Goal: Transaction & Acquisition: Purchase product/service

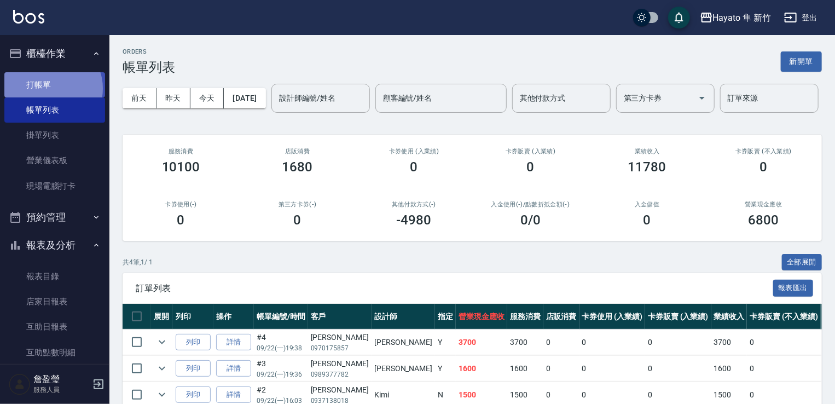
click at [50, 88] on link "打帳單" at bounding box center [54, 84] width 101 height 25
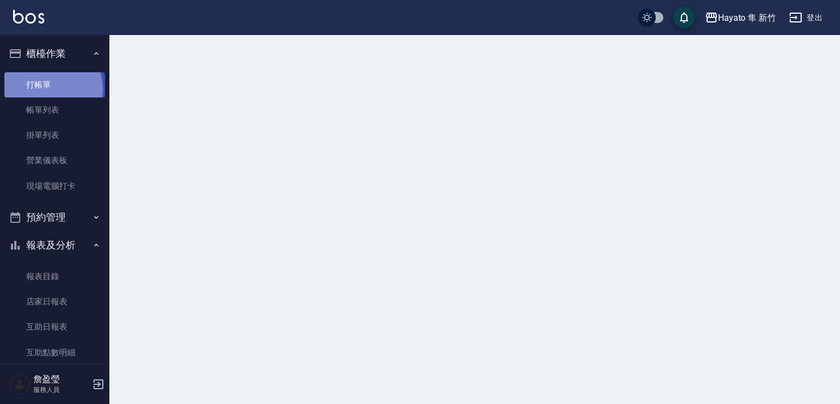
click at [49, 87] on link "打帳單" at bounding box center [54, 84] width 101 height 25
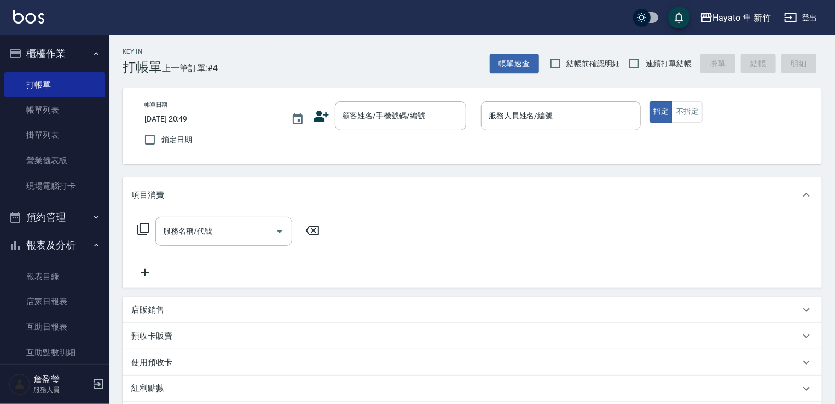
click at [326, 115] on icon at bounding box center [321, 116] width 16 height 16
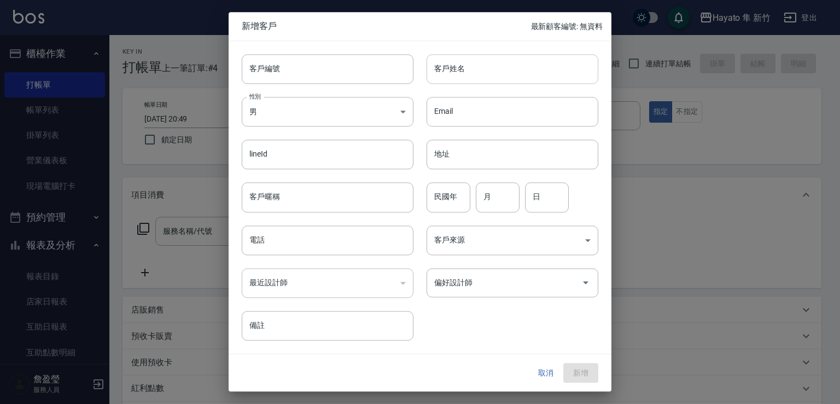
click at [505, 73] on input "客戶姓名" at bounding box center [513, 69] width 172 height 30
click at [479, 77] on input "[PERSON_NAME]" at bounding box center [513, 69] width 172 height 30
drag, startPoint x: 432, startPoint y: 66, endPoint x: 545, endPoint y: 77, distance: 113.8
click at [545, 77] on input "[PERSON_NAME]" at bounding box center [513, 69] width 172 height 30
type input "[PERSON_NAME]"
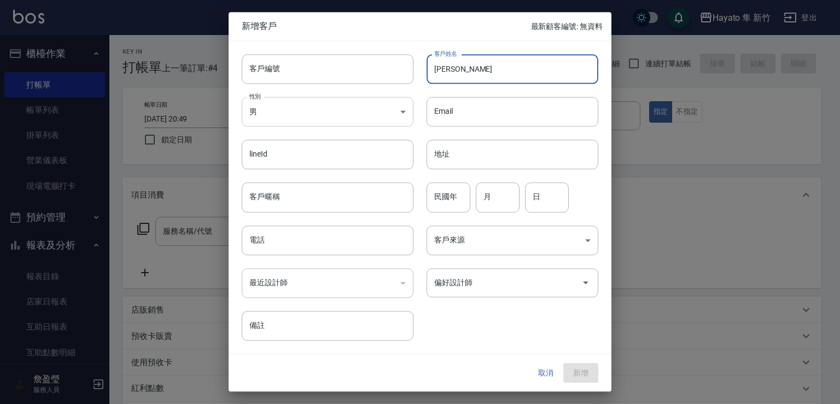
click at [381, 115] on body "Hayato 隼 新竹 登出 櫃檯作業 打帳單 帳單列表 掛單列表 營業儀表板 現場電腦打卡 預約管理 預約管理 報表及分析 報表目錄 店家日報表 互助日報表…" at bounding box center [420, 286] width 840 height 573
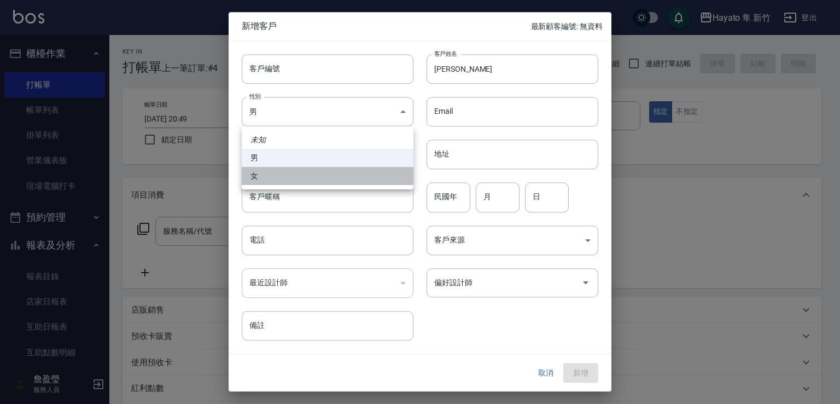
click at [396, 177] on li "女" at bounding box center [328, 176] width 172 height 18
type input "[DEMOGRAPHIC_DATA]"
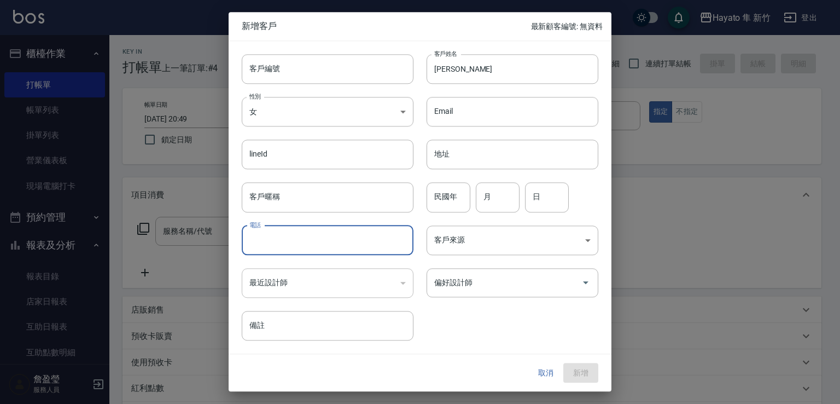
drag, startPoint x: 364, startPoint y: 247, endPoint x: 385, endPoint y: 246, distance: 20.8
click at [383, 246] on input "電話" at bounding box center [328, 240] width 172 height 30
type input "0986110527"
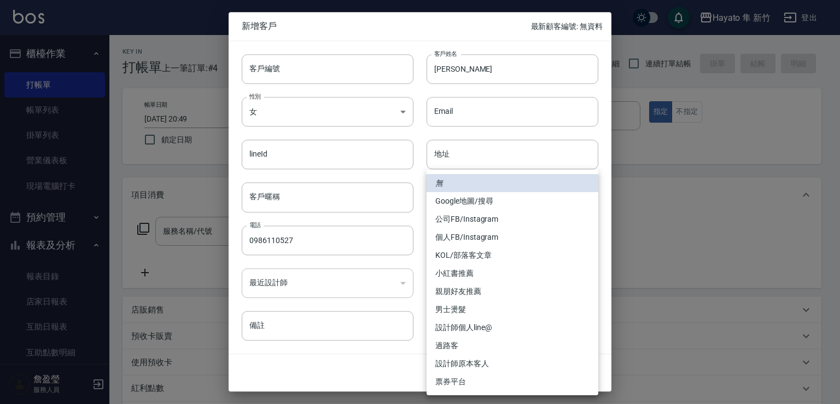
drag, startPoint x: 474, startPoint y: 234, endPoint x: 464, endPoint y: 233, distance: 9.9
click at [468, 236] on body "Hayato 隼 新竹 登出 櫃檯作業 打帳單 帳單列表 掛單列表 營業儀表板 現場電腦打卡 預約管理 預約管理 報表及分析 報表目錄 店家日報表 互助日報表…" at bounding box center [420, 286] width 840 height 573
click at [451, 197] on li "Google地圖/搜尋" at bounding box center [513, 201] width 172 height 18
type input "Google地圖/搜尋"
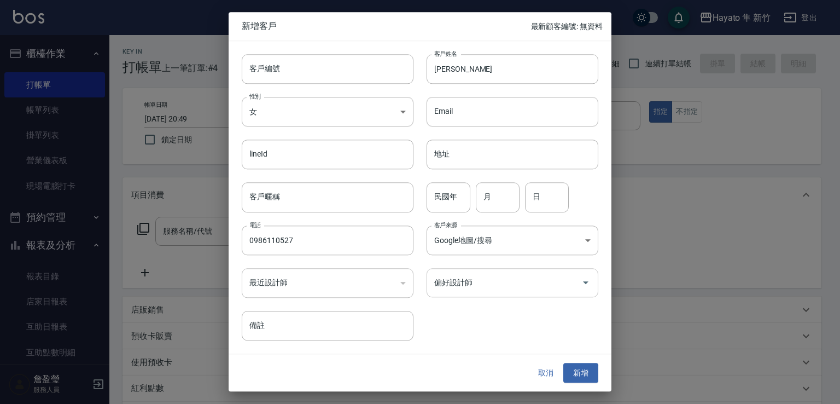
click at [453, 287] on input "偏好設計師" at bounding box center [504, 282] width 145 height 19
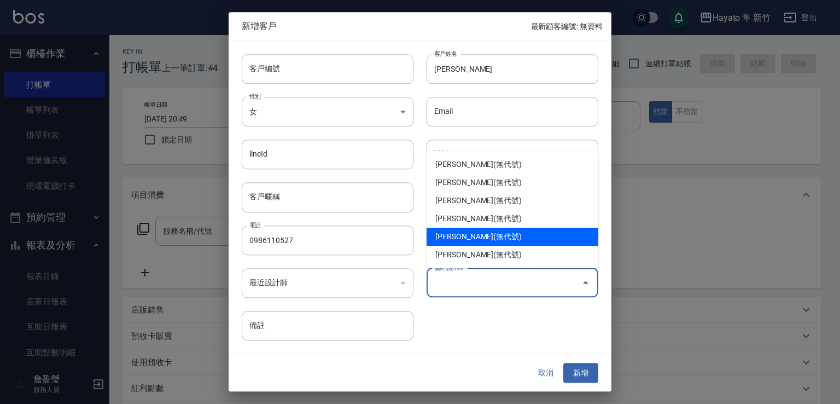
click at [467, 237] on li "[PERSON_NAME](無代號)" at bounding box center [513, 237] width 172 height 18
type input "李仕芬"
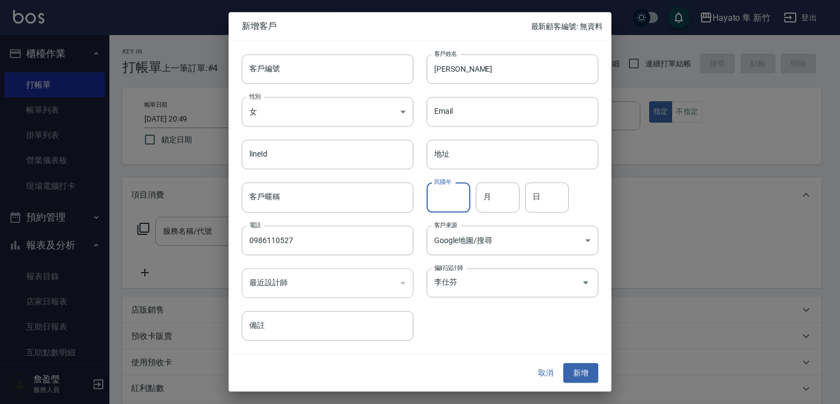
click at [451, 197] on input "民國年" at bounding box center [449, 198] width 44 height 30
type input "88"
click at [517, 195] on input "月" at bounding box center [498, 198] width 44 height 30
type input "11"
click at [564, 203] on input "日" at bounding box center [547, 198] width 44 height 30
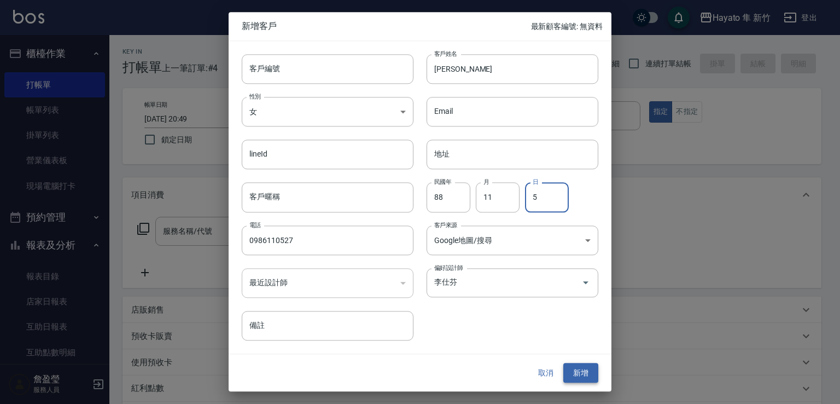
type input "5"
click at [572, 375] on button "新增" at bounding box center [580, 373] width 35 height 20
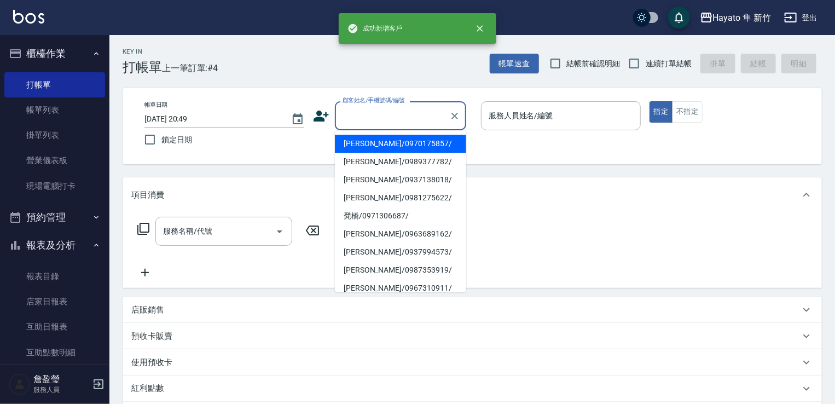
click at [372, 121] on input "顧客姓名/手機號碼/編號" at bounding box center [392, 115] width 105 height 19
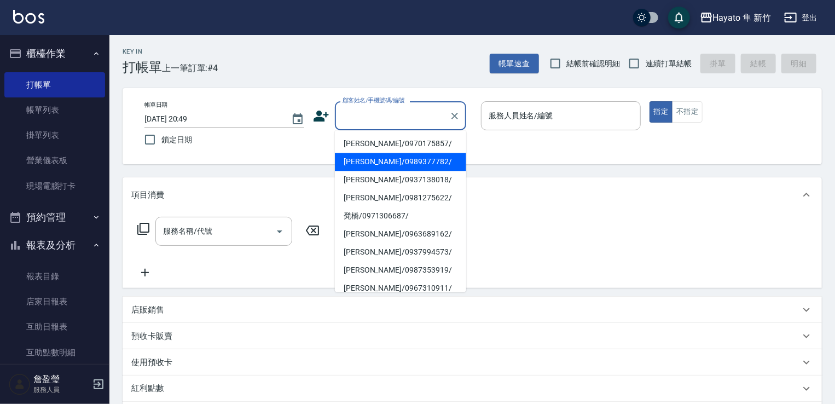
paste input "[PERSON_NAME]"
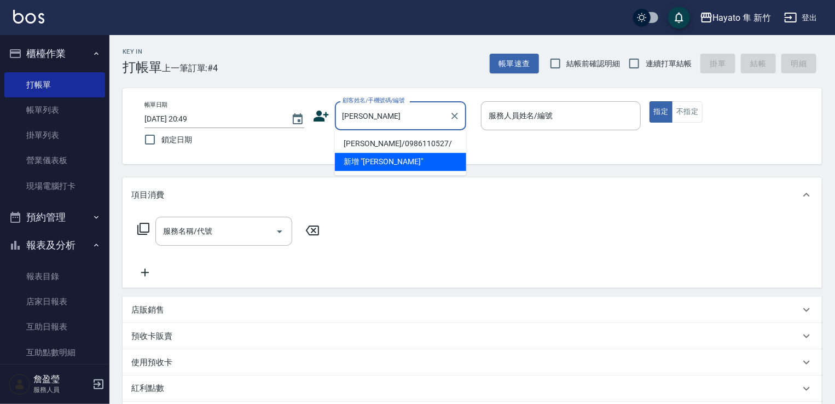
drag, startPoint x: 376, startPoint y: 137, endPoint x: 426, endPoint y: 131, distance: 50.2
click at [379, 136] on li "[PERSON_NAME]/0986110527/" at bounding box center [400, 144] width 131 height 18
type input "[PERSON_NAME]/0986110527/"
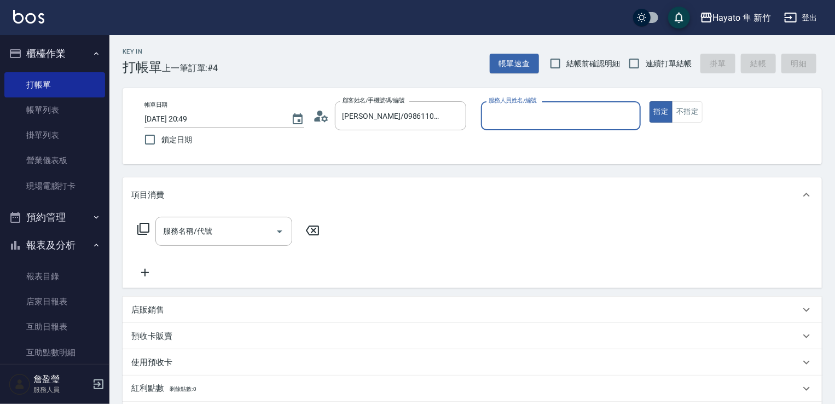
type input "[PERSON_NAME](無代號)"
drag, startPoint x: 203, startPoint y: 231, endPoint x: 217, endPoint y: 230, distance: 13.7
click at [218, 229] on input "服務名稱/代號" at bounding box center [215, 231] width 110 height 19
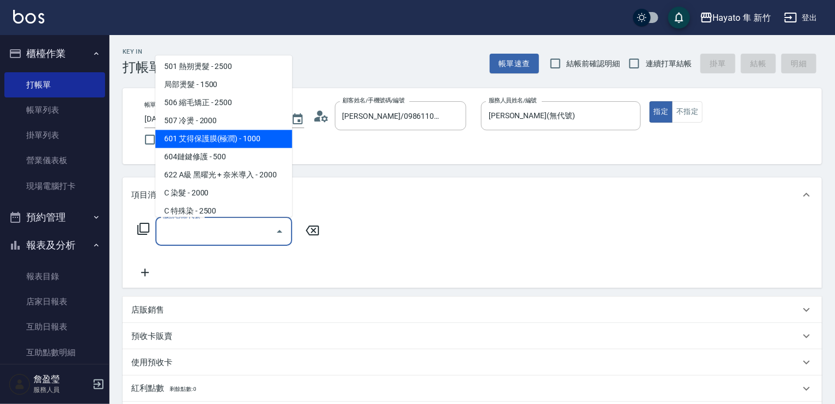
scroll to position [164, 0]
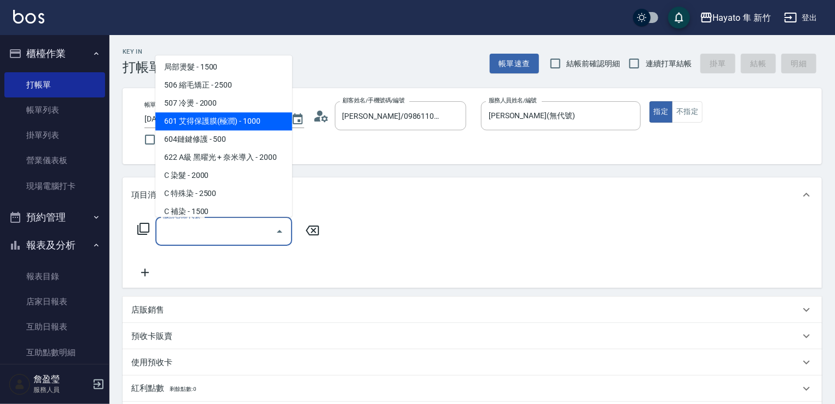
drag, startPoint x: 236, startPoint y: 123, endPoint x: 251, endPoint y: 138, distance: 20.9
click at [237, 121] on span "601 艾得保護膜(極潤) - 1000" at bounding box center [223, 121] width 137 height 18
type input "601 艾得保護膜(極潤)(601)"
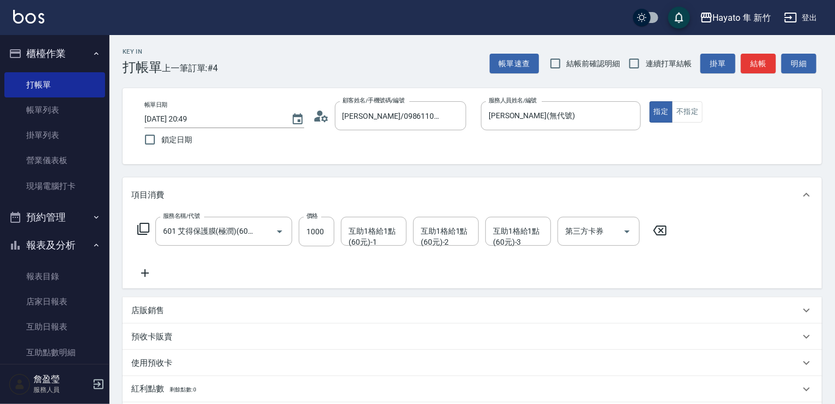
drag, startPoint x: 143, startPoint y: 273, endPoint x: 150, endPoint y: 270, distance: 7.3
click at [150, 270] on icon at bounding box center [144, 272] width 27 height 13
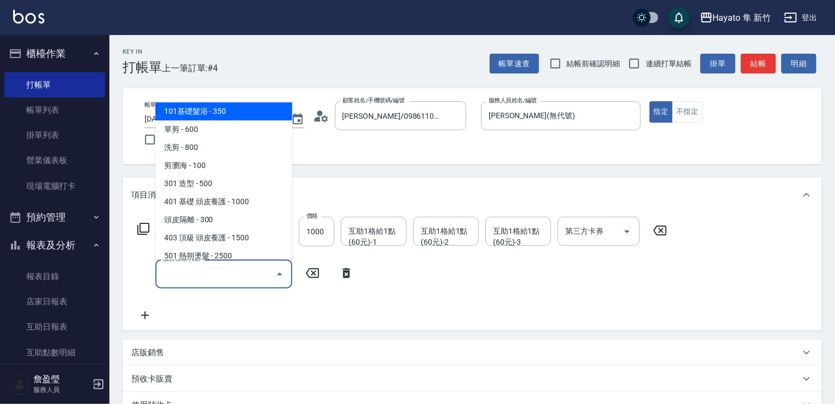
drag, startPoint x: 207, startPoint y: 281, endPoint x: 208, endPoint y: 263, distance: 18.6
click at [207, 281] on input "服務名稱/代號" at bounding box center [215, 273] width 110 height 19
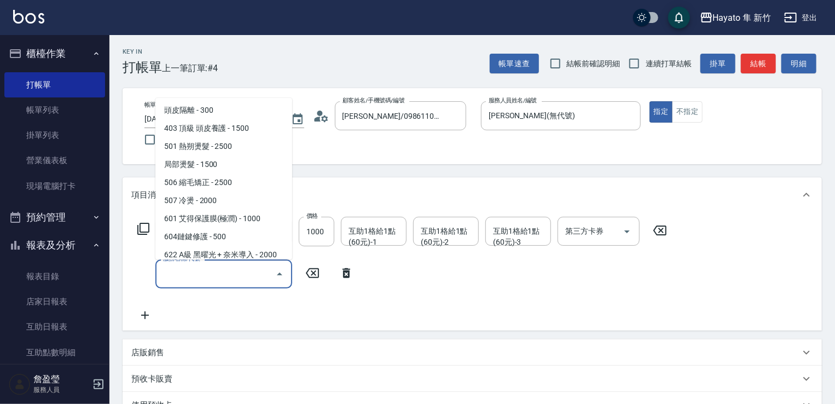
scroll to position [55, 0]
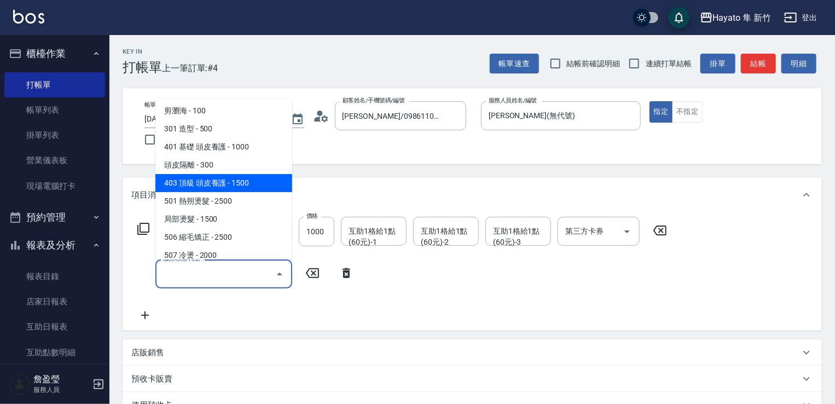
drag, startPoint x: 193, startPoint y: 183, endPoint x: 218, endPoint y: 187, distance: 26.0
click at [194, 184] on span "403 頂級 頭皮養護 - 1500" at bounding box center [223, 183] width 137 height 18
type input "403 頂級 頭皮養護(403)"
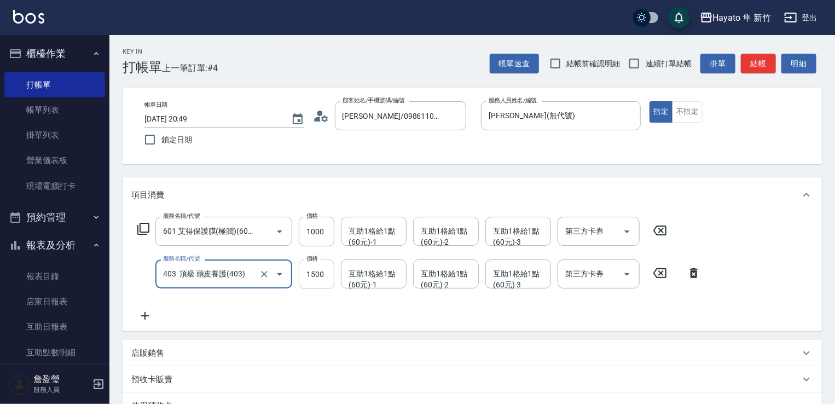
click at [324, 278] on input "1500" at bounding box center [317, 274] width 36 height 30
type input "1200"
drag, startPoint x: 331, startPoint y: 311, endPoint x: 337, endPoint y: 310, distance: 5.6
click at [337, 310] on div "服務名稱/代號 601 艾得保護膜(極潤)(601) 服務名稱/代號 價格 1000 價格 互助1格給1點(60元)-1 互助1格給1點(60元)-1 互助1…" at bounding box center [419, 270] width 576 height 106
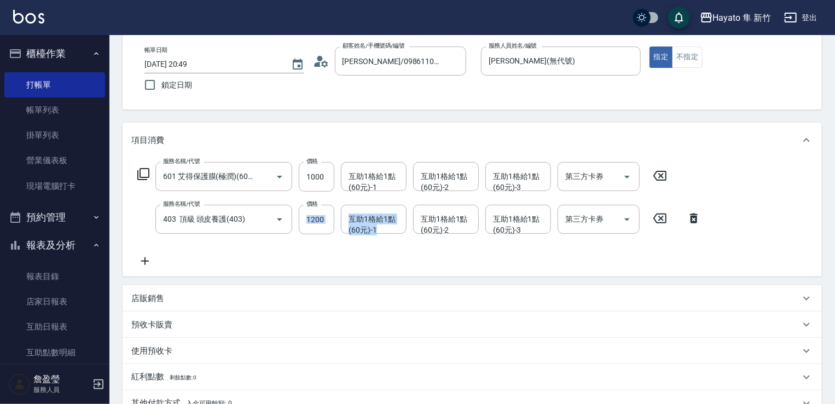
drag, startPoint x: 171, startPoint y: 317, endPoint x: 177, endPoint y: 309, distance: 10.5
click at [174, 316] on div "預收卡販賣" at bounding box center [472, 324] width 699 height 26
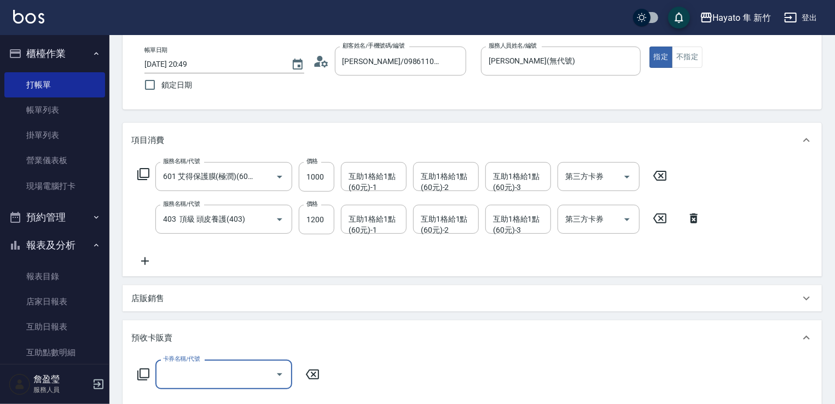
scroll to position [0, 0]
drag, startPoint x: 172, startPoint y: 294, endPoint x: 178, endPoint y: 293, distance: 6.1
click at [173, 294] on div "店販銷售" at bounding box center [465, 298] width 668 height 11
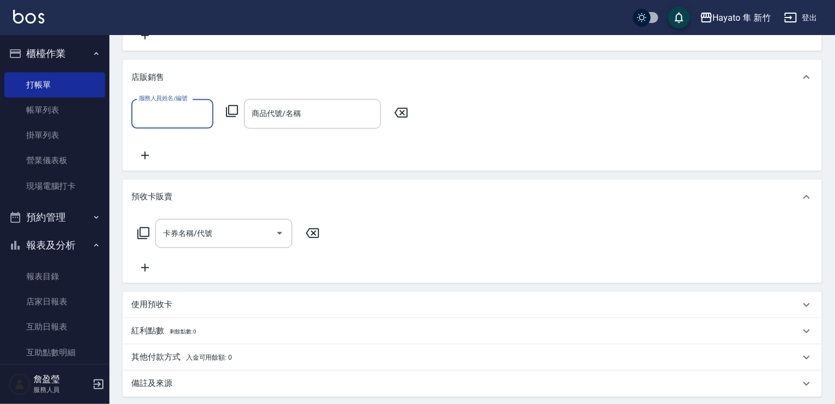
scroll to position [273, 0]
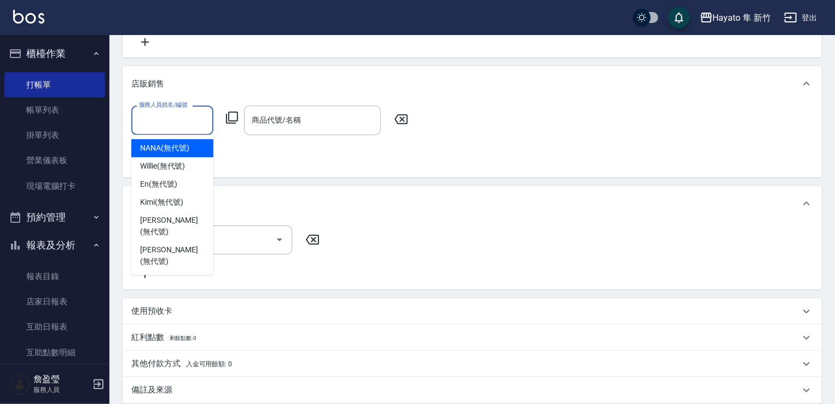
click at [142, 119] on input "服務人員姓名/編號" at bounding box center [172, 119] width 72 height 19
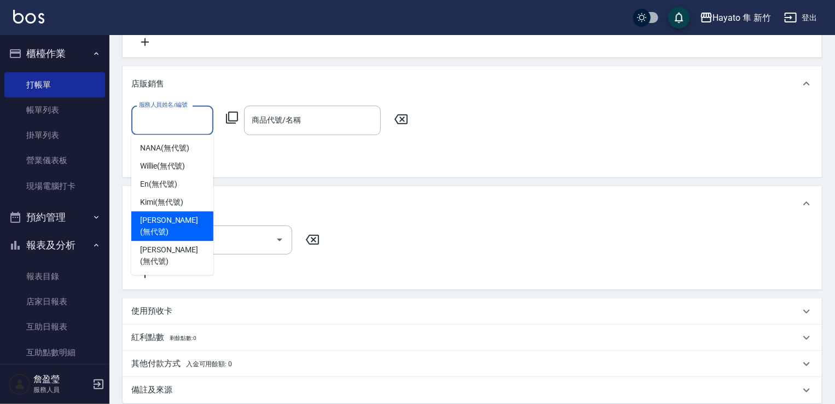
click at [176, 222] on span "[PERSON_NAME] (無代號)" at bounding box center [172, 225] width 65 height 23
type input "[PERSON_NAME](無代號)"
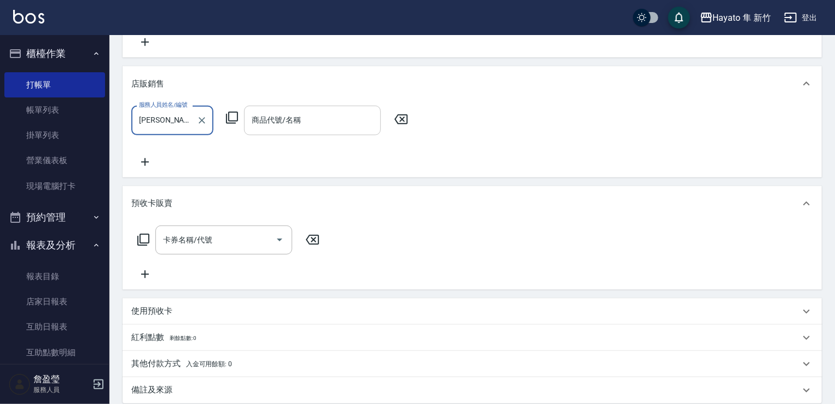
click at [278, 119] on input "商品代號/名稱" at bounding box center [312, 119] width 127 height 19
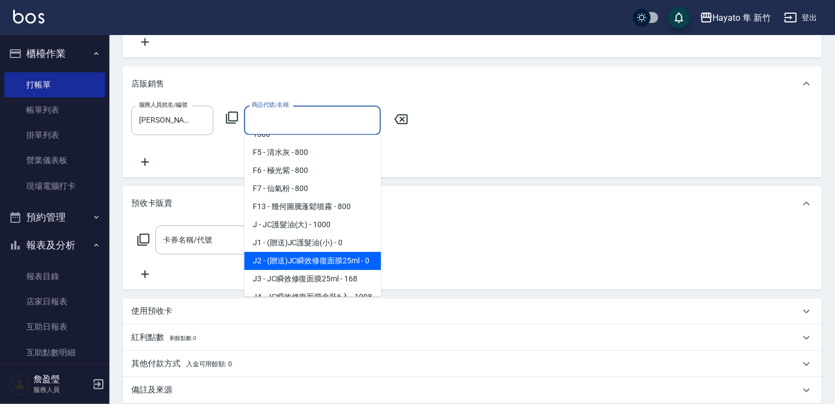
scroll to position [109, 0]
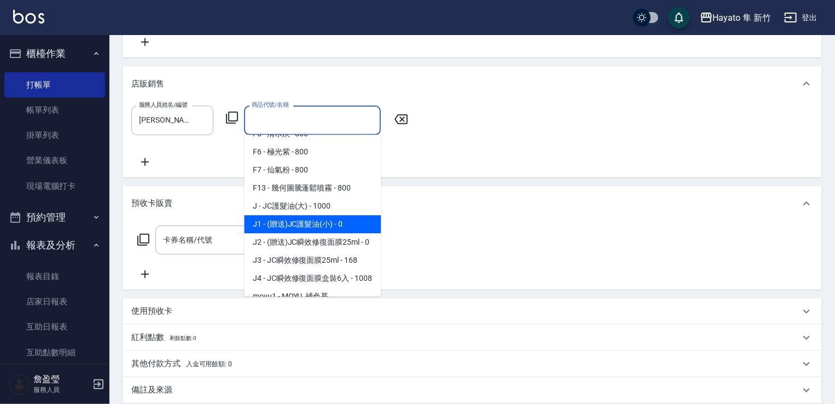
click at [299, 226] on span "J1 - (贈送)JC護髮油(小) - 0" at bounding box center [312, 224] width 137 height 18
type input "(贈送)JC護髮油(小)"
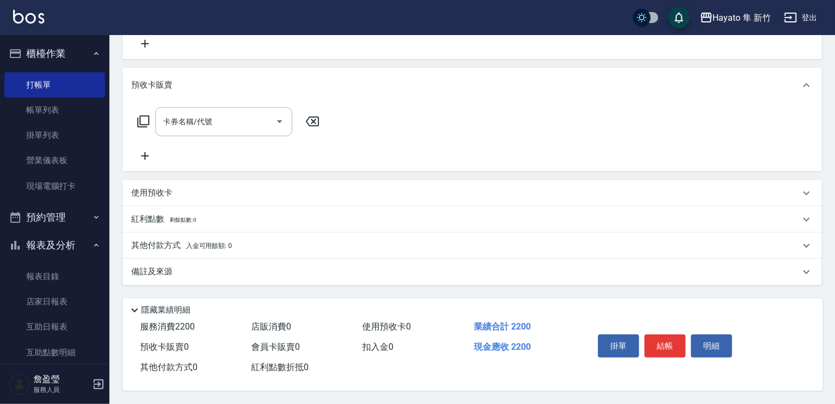
scroll to position [396, 0]
click at [262, 276] on div "備註及來源" at bounding box center [472, 272] width 699 height 26
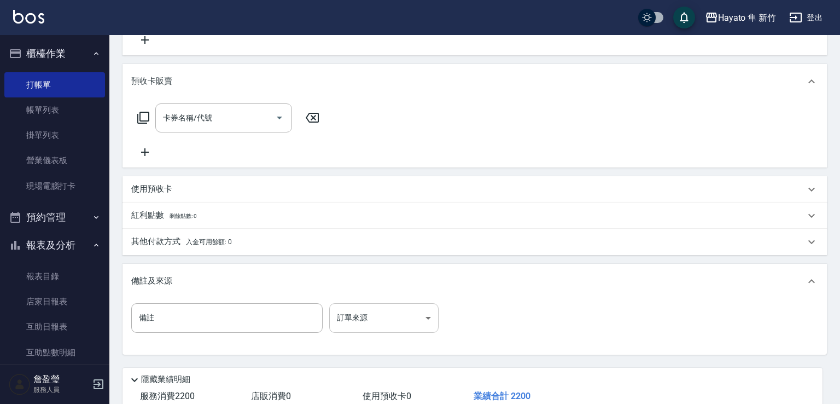
click at [360, 311] on body "Hayato 隼 新竹 登出 櫃檯作業 打帳單 帳單列表 掛單列表 營業儀表板 現場電腦打卡 預約管理 預約管理 報表及分析 報表目錄 店家日報表 互助日報表…" at bounding box center [420, 38] width 840 height 869
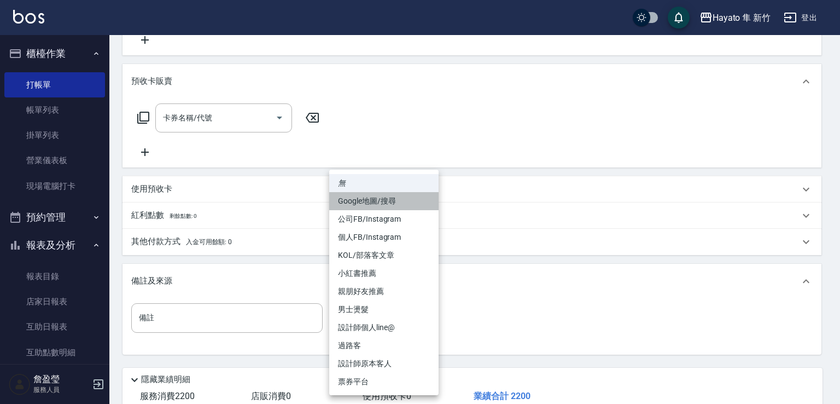
click at [358, 193] on li "Google地圖/搜尋" at bounding box center [383, 201] width 109 height 18
type input "Google地圖/搜尋"
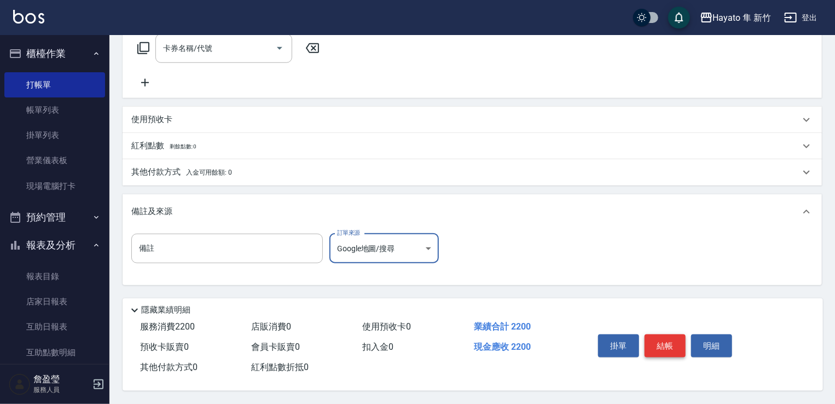
scroll to position [469, 0]
drag, startPoint x: 161, startPoint y: 160, endPoint x: 176, endPoint y: 174, distance: 20.1
click at [172, 165] on div "其他付款方式 入金可用餘額: 0" at bounding box center [472, 172] width 699 height 26
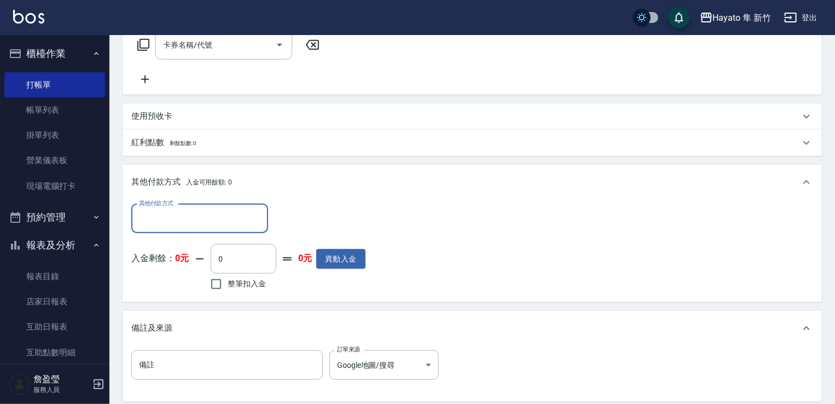
scroll to position [0, 0]
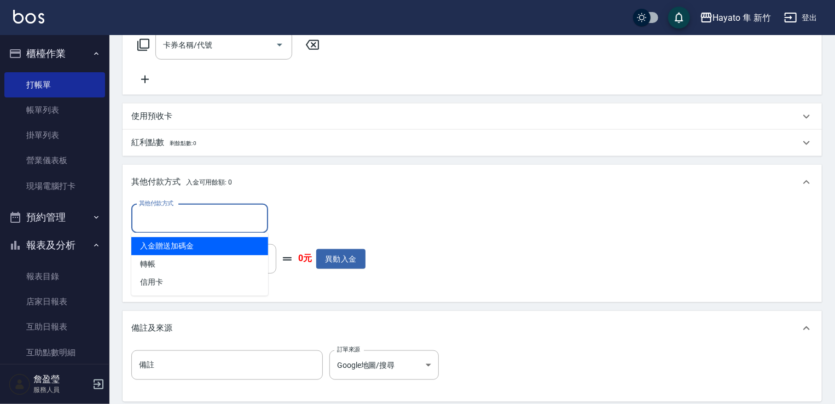
drag, startPoint x: 171, startPoint y: 210, endPoint x: 234, endPoint y: 200, distance: 64.3
click at [172, 211] on input "其他付款方式" at bounding box center [199, 218] width 127 height 19
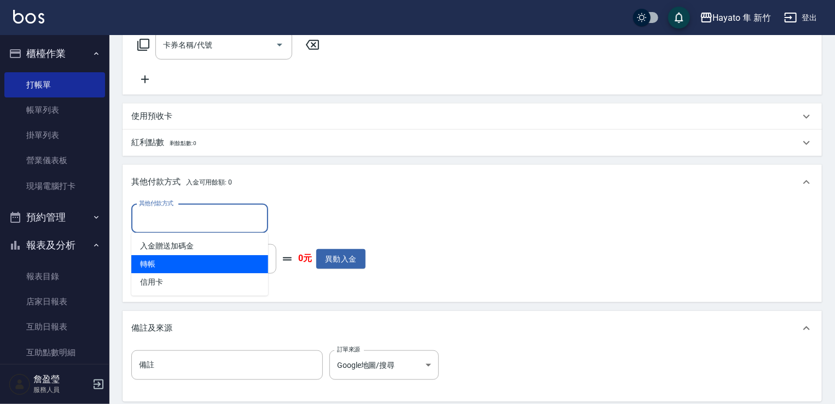
click at [174, 267] on span "轉帳" at bounding box center [199, 264] width 137 height 18
type input "轉帳"
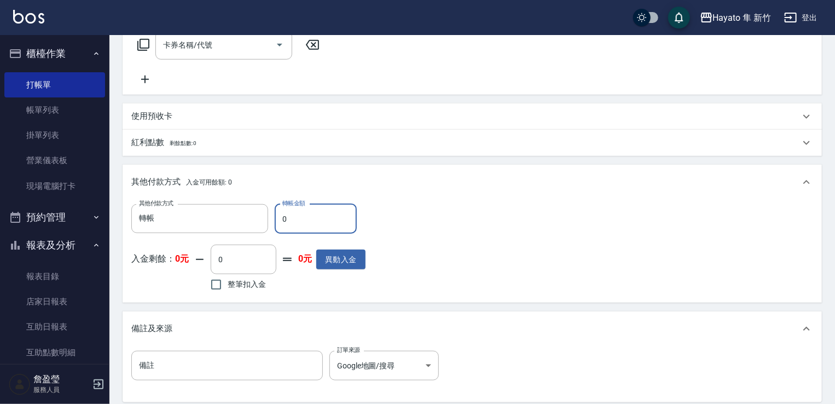
click at [308, 227] on input "0" at bounding box center [316, 219] width 82 height 30
type input "2200"
click at [528, 194] on div "其他付款方式 入金可用餘額: 0" at bounding box center [472, 182] width 699 height 35
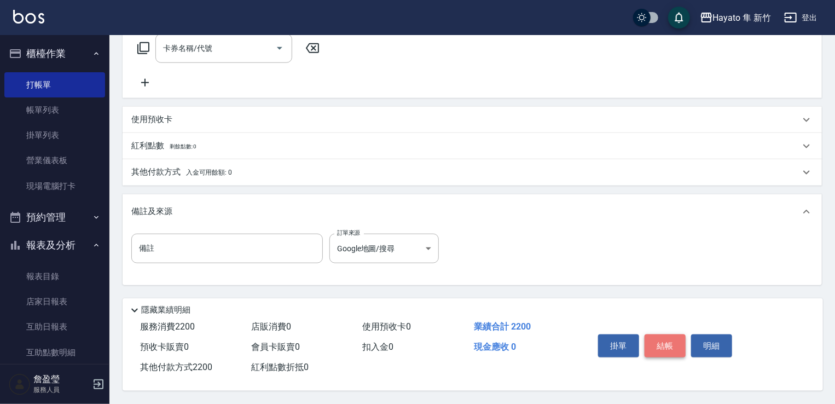
click at [665, 346] on button "結帳" at bounding box center [664, 345] width 41 height 23
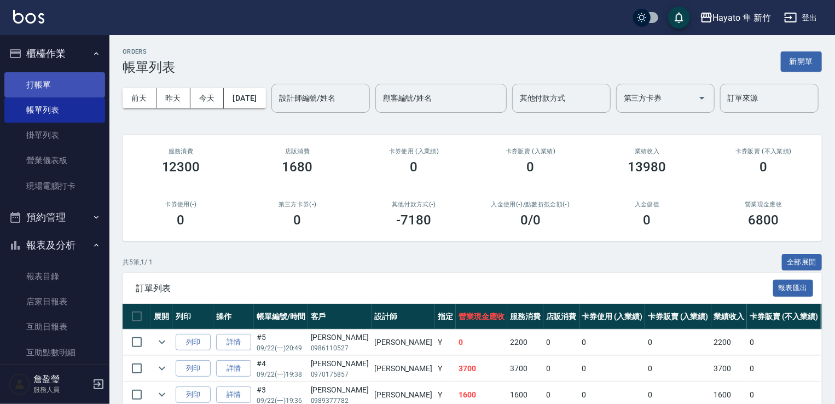
click at [31, 81] on link "打帳單" at bounding box center [54, 84] width 101 height 25
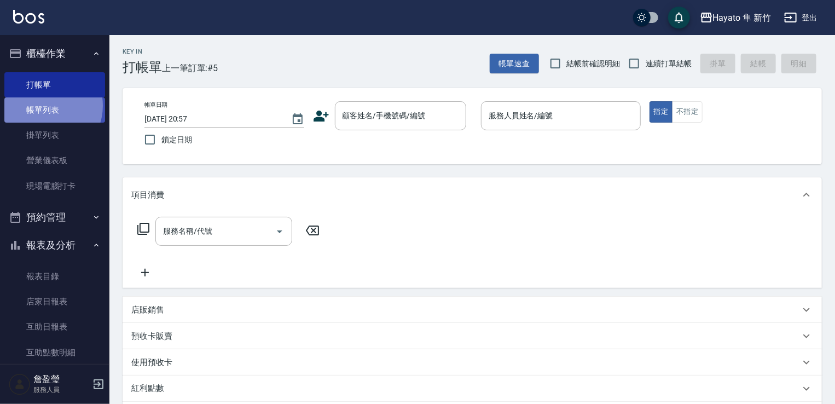
click at [43, 106] on link "帳單列表" at bounding box center [54, 109] width 101 height 25
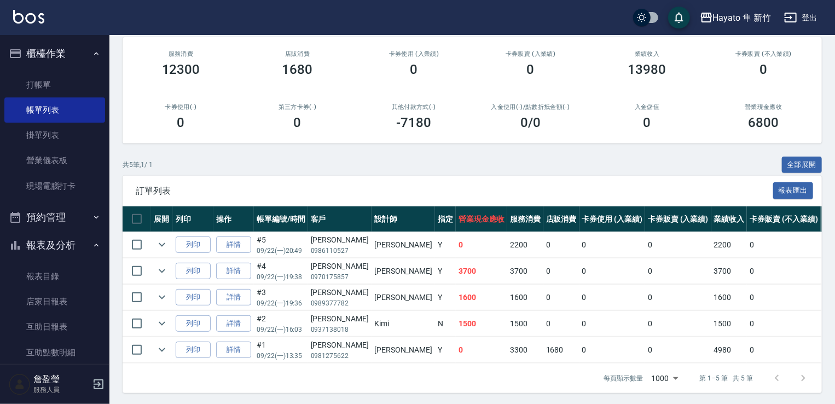
scroll to position [32, 0]
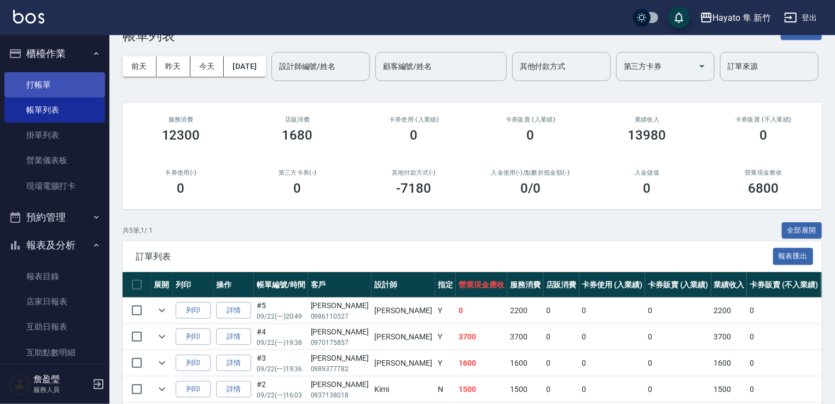
click at [39, 80] on link "打帳單" at bounding box center [54, 84] width 101 height 25
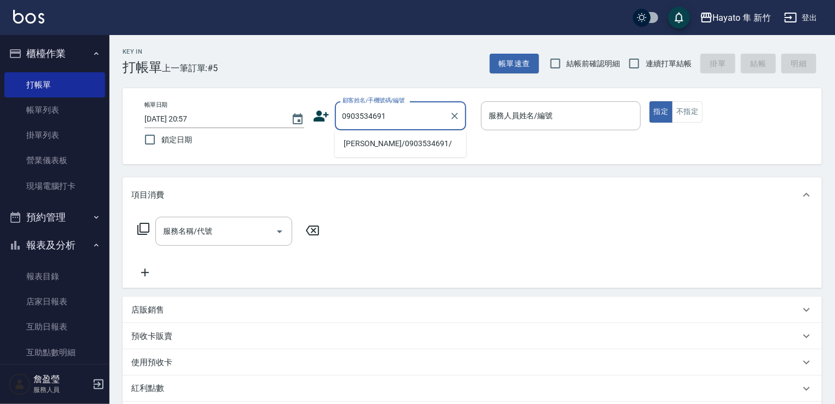
click at [370, 147] on li "[PERSON_NAME]/0903534691/" at bounding box center [400, 144] width 131 height 18
type input "[PERSON_NAME]/0903534691/"
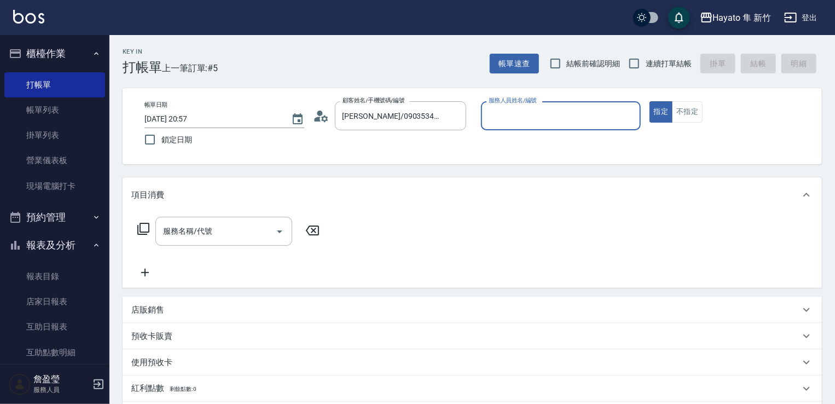
type input "[PERSON_NAME](無代號)"
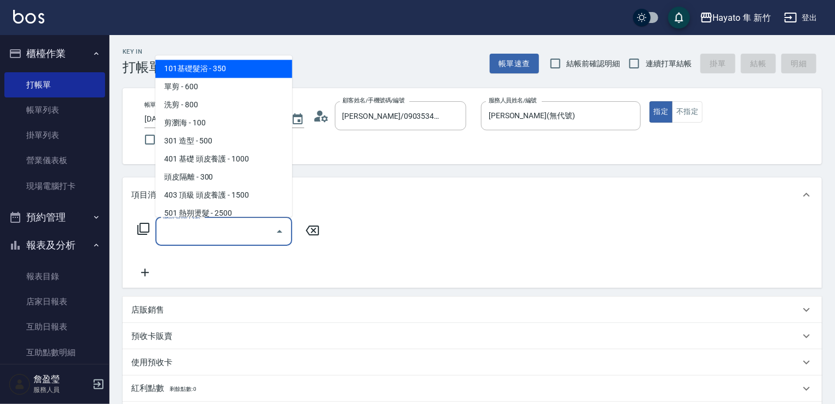
drag, startPoint x: 205, startPoint y: 241, endPoint x: 210, endPoint y: 215, distance: 26.3
click at [206, 239] on input "服務名稱/代號" at bounding box center [215, 231] width 110 height 19
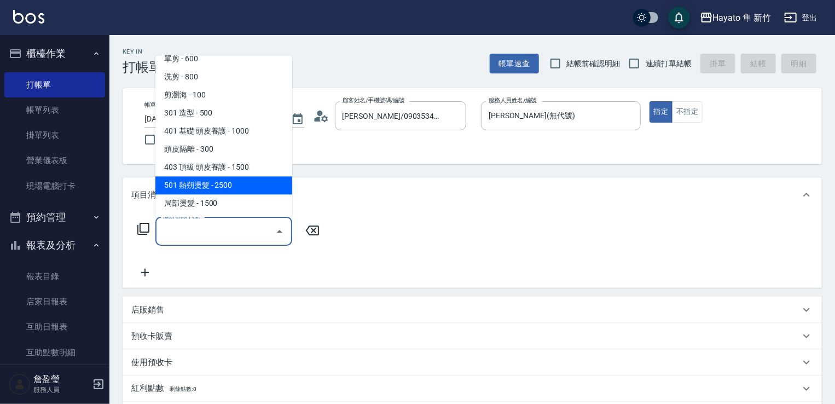
scroll to position [55, 0]
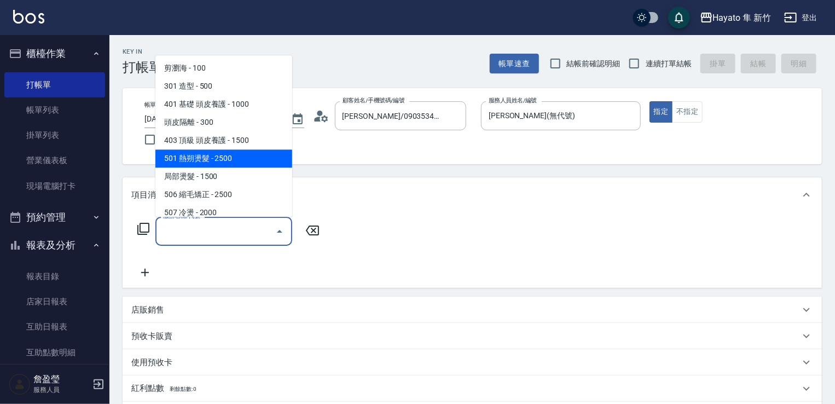
click at [195, 158] on span "501 熱朔燙髮 - 2500" at bounding box center [223, 158] width 137 height 18
type input "501 熱朔燙髮(501)"
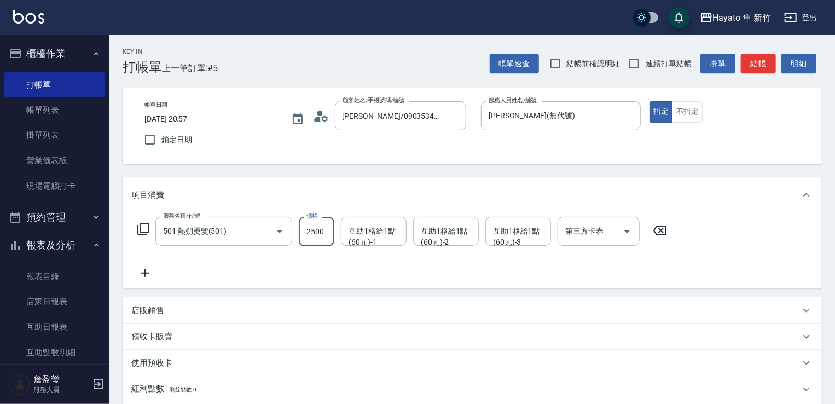
click at [327, 241] on input "2500" at bounding box center [317, 232] width 36 height 30
type input "2480"
drag, startPoint x: 225, startPoint y: 265, endPoint x: 217, endPoint y: 280, distance: 16.9
click at [217, 280] on div "服務名稱/代號 501 熱朔燙髮(501) 服務名稱/代號 價格 2480 價格 互助1格給1點(60元)-1 互助1格給1點(60元)-1 互助1格給1點(…" at bounding box center [472, 250] width 699 height 76
click at [145, 277] on icon at bounding box center [144, 272] width 27 height 13
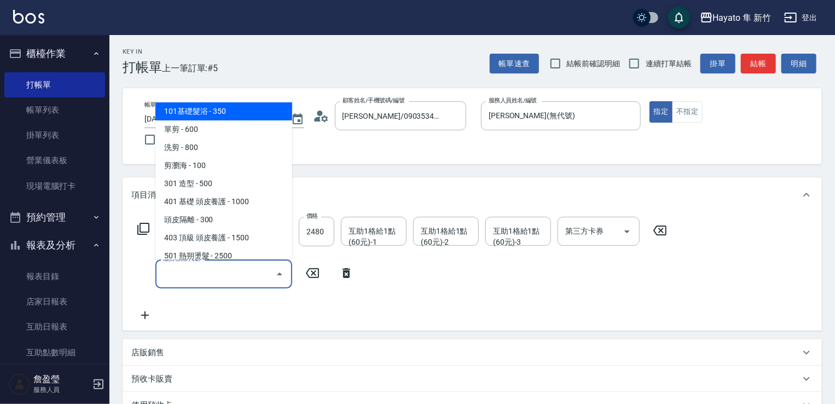
drag, startPoint x: 171, startPoint y: 276, endPoint x: 188, endPoint y: 261, distance: 23.3
click at [174, 276] on input "服務名稱/代號" at bounding box center [215, 273] width 110 height 19
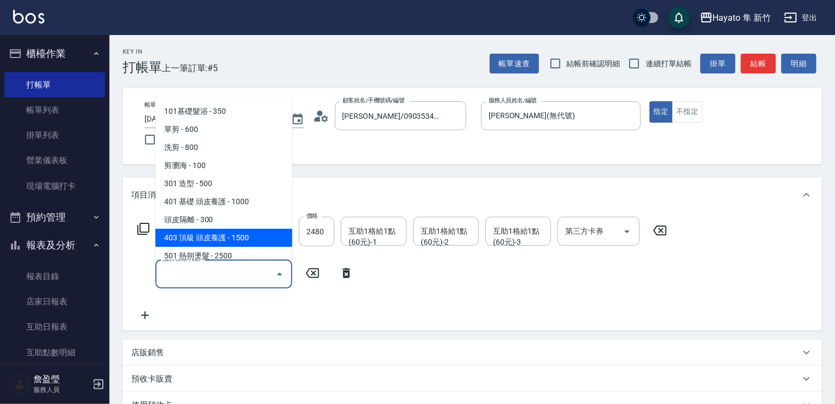
scroll to position [109, 0]
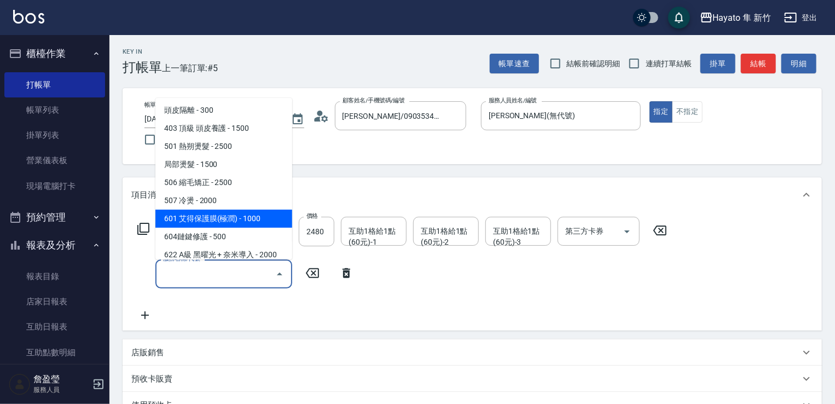
click at [214, 217] on span "601 艾得保護膜(極潤) - 1000" at bounding box center [223, 218] width 137 height 18
type input "601 艾得保護膜(極潤)(601)"
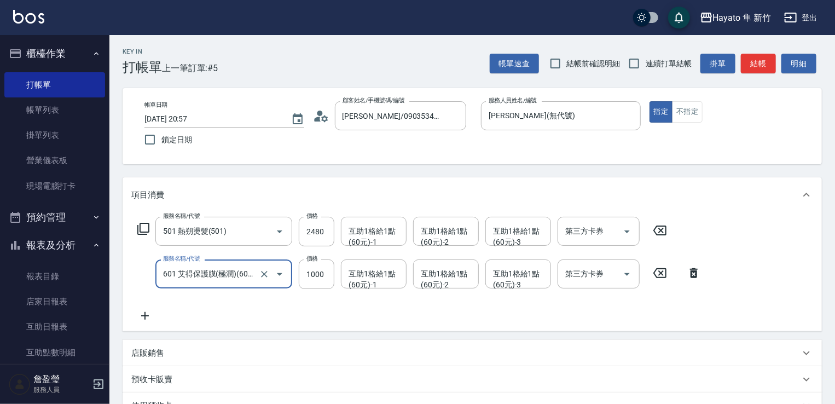
click at [150, 355] on p "店販銷售" at bounding box center [147, 352] width 33 height 11
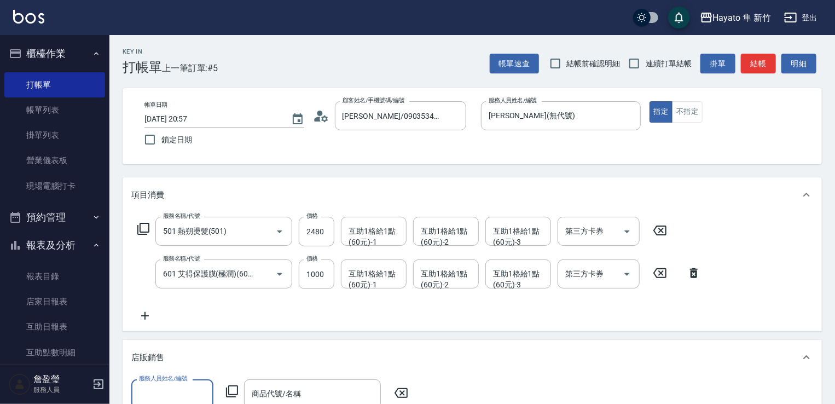
scroll to position [0, 0]
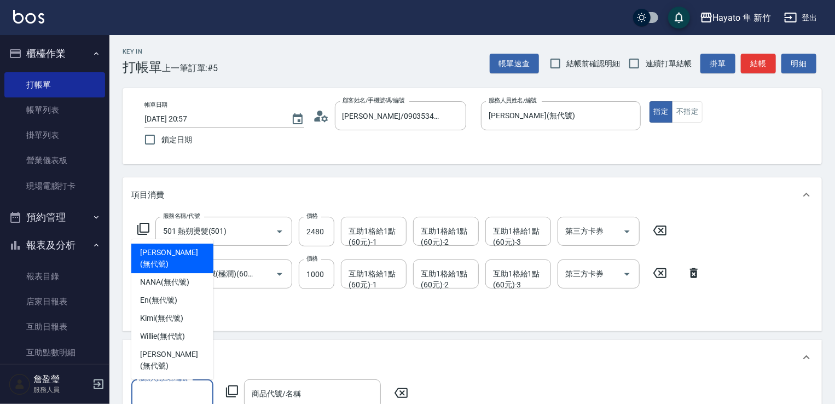
click at [178, 394] on input "服務人員姓名/編號" at bounding box center [172, 393] width 72 height 19
click at [164, 270] on span "[PERSON_NAME] (無代號)" at bounding box center [172, 258] width 65 height 23
type input "[PERSON_NAME](無代號)"
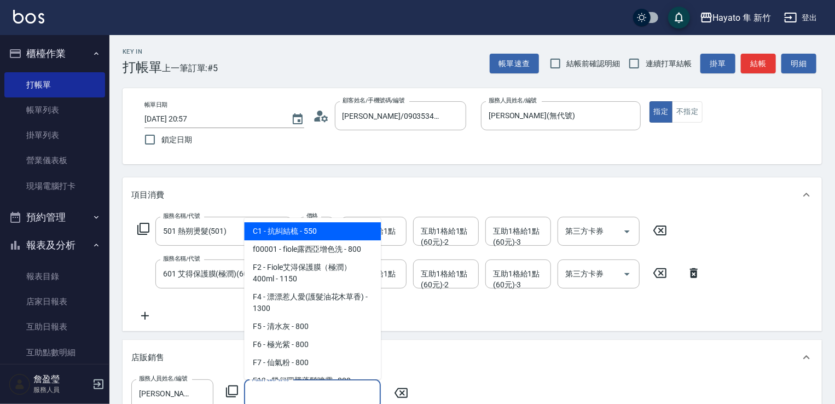
click at [291, 392] on input "商品代號/名稱" at bounding box center [312, 393] width 127 height 19
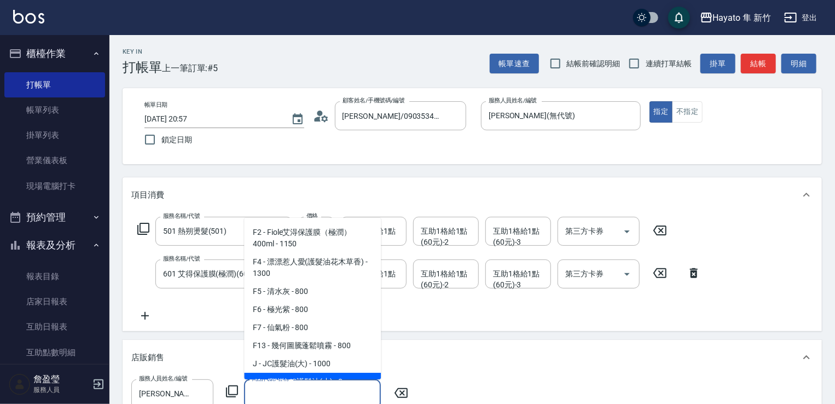
scroll to position [109, 0]
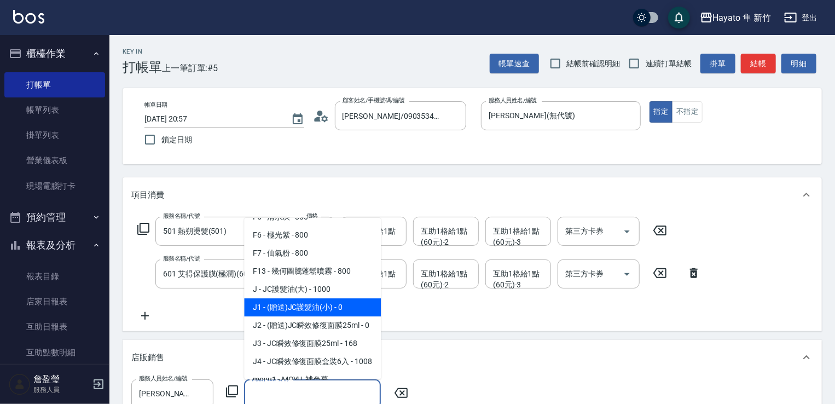
click at [318, 298] on span "J1 - (贈送)JC護髮油(小) - 0" at bounding box center [312, 307] width 137 height 18
type input "(贈送)JC護髮油(小)"
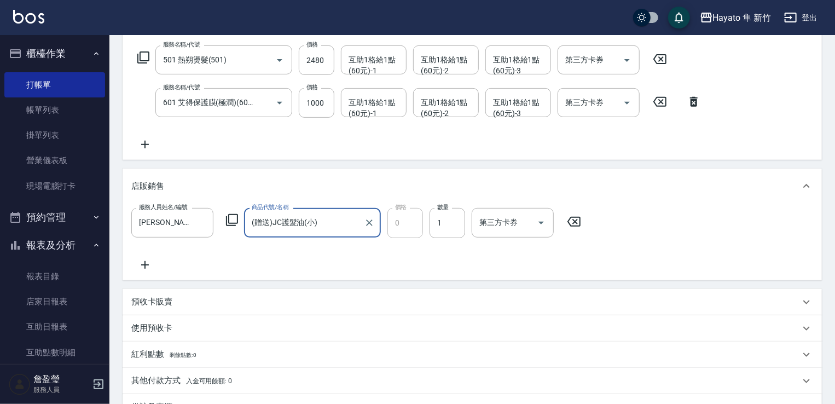
scroll to position [273, 0]
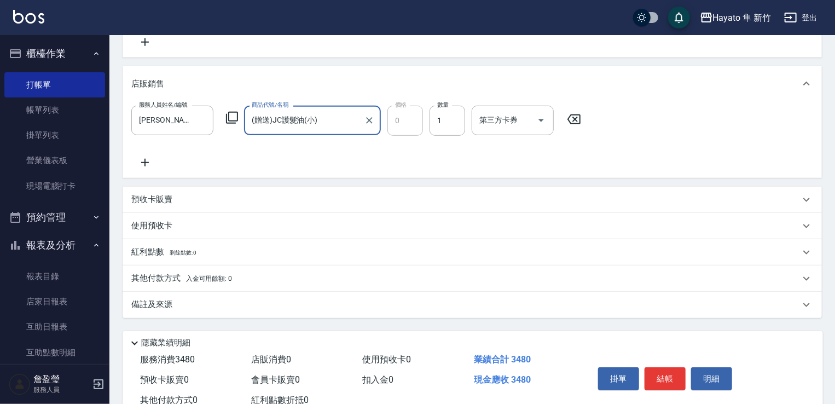
drag, startPoint x: 202, startPoint y: 300, endPoint x: 240, endPoint y: 327, distance: 46.4
click at [216, 305] on div "備註及來源" at bounding box center [465, 304] width 668 height 11
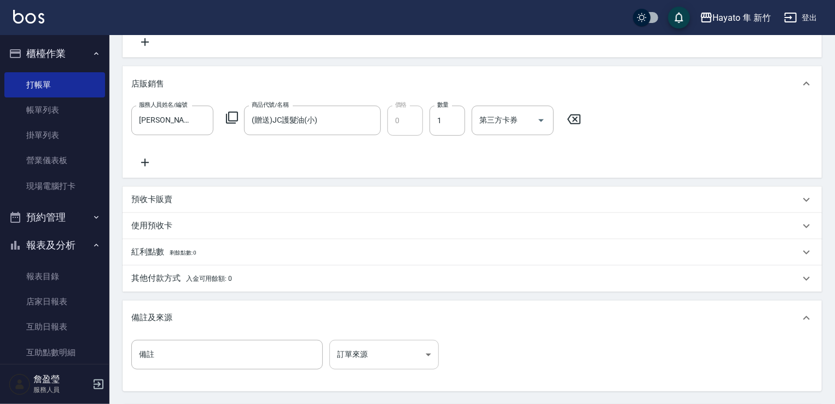
click at [362, 348] on body "Hayato 隼 新竹 登出 櫃檯作業 打帳單 帳單列表 掛單列表 營業儀表板 現場電腦打卡 預約管理 預約管理 報表及分析 報表目錄 店家日報表 互助日報表…" at bounding box center [417, 118] width 835 height 783
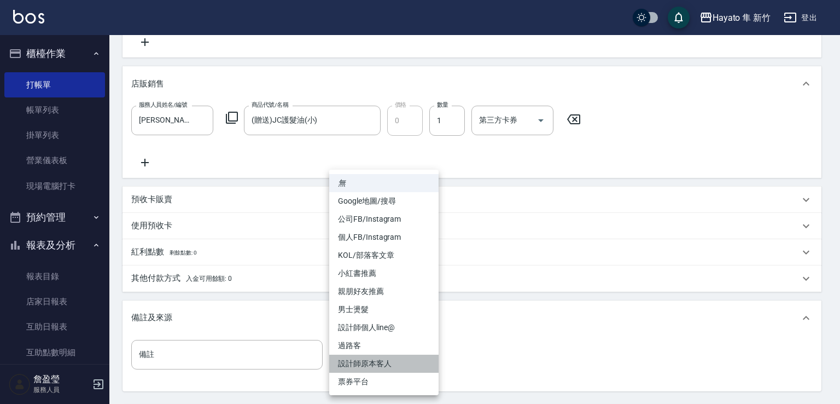
click at [359, 364] on li "設計師原本客人" at bounding box center [383, 363] width 109 height 18
type input "設計師原本客人"
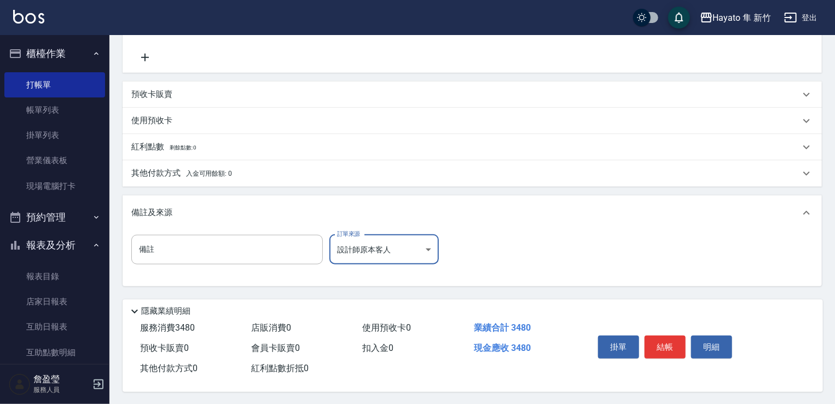
scroll to position [383, 0]
click at [193, 159] on div "其他付款方式 入金可用餘額: 0" at bounding box center [472, 172] width 699 height 26
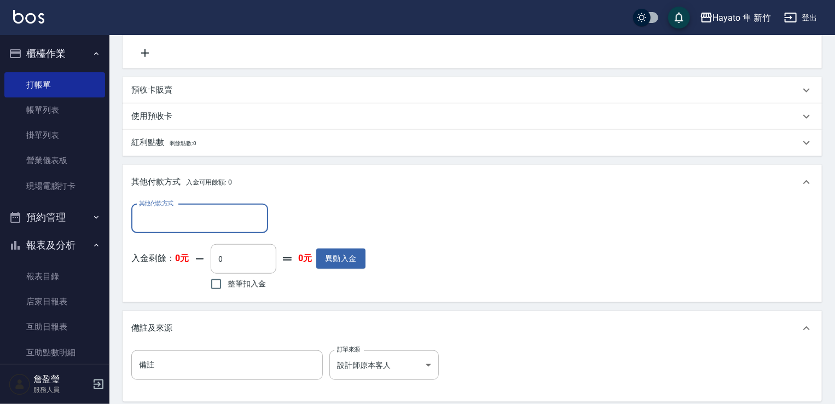
scroll to position [0, 0]
click at [182, 213] on input "其他付款方式" at bounding box center [199, 218] width 127 height 19
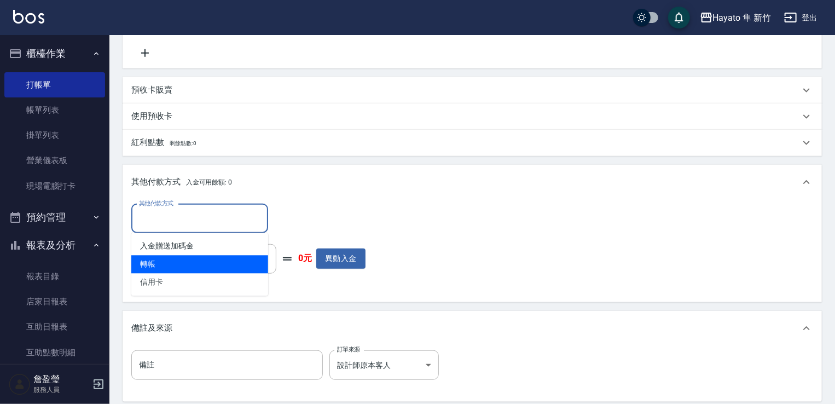
click at [174, 257] on span "轉帳" at bounding box center [199, 264] width 137 height 18
type input "轉帳"
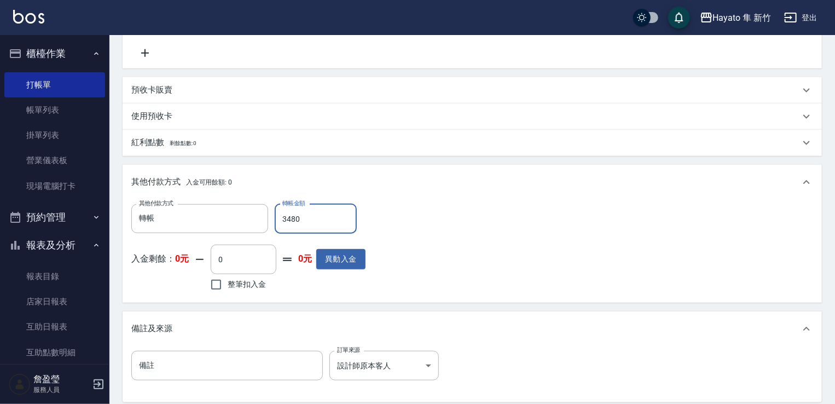
type input "3480"
drag, startPoint x: 574, startPoint y: 241, endPoint x: 530, endPoint y: 219, distance: 48.9
click at [547, 227] on div "其他付款方式 轉帳 其他付款方式 轉帳金額 3480 轉帳金額 入金剩餘： 0元 0 ​ 整筆扣入金 0元 異動入金" at bounding box center [472, 249] width 682 height 90
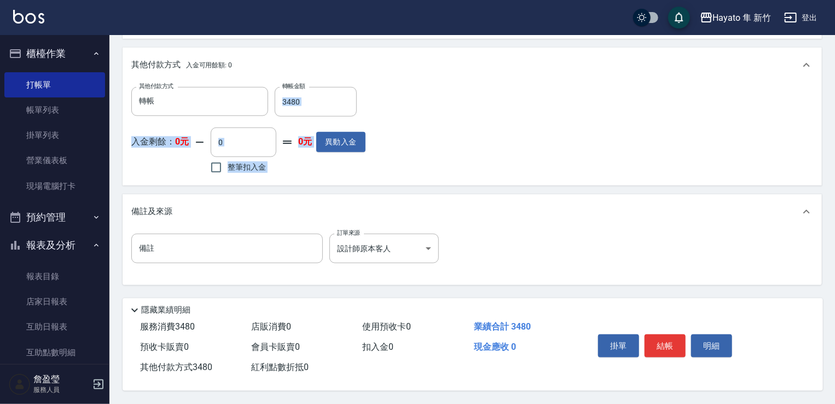
scroll to position [503, 0]
click at [657, 343] on button "結帳" at bounding box center [664, 345] width 41 height 23
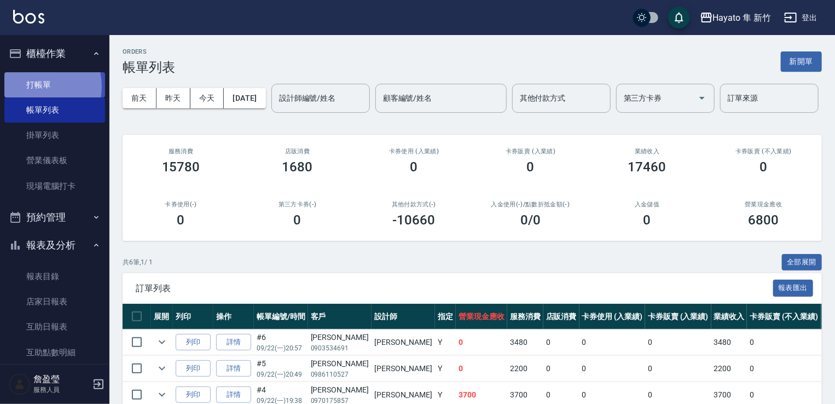
click at [38, 86] on link "打帳單" at bounding box center [54, 84] width 101 height 25
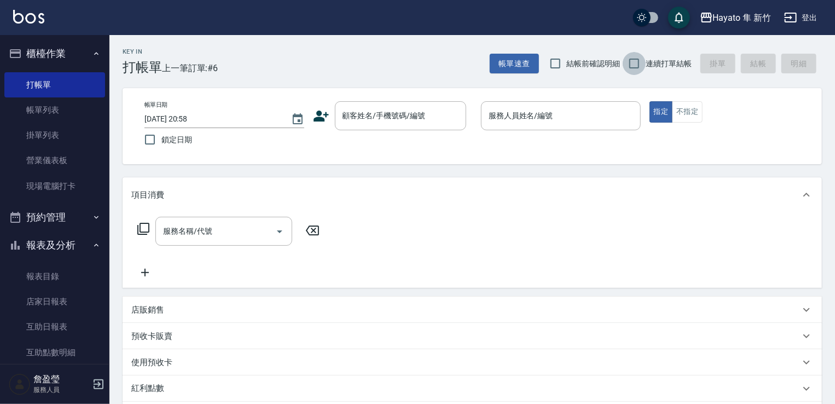
click at [632, 66] on input "連續打單結帳" at bounding box center [633, 63] width 23 height 23
checkbox input "true"
click at [548, 60] on input "結帳前確認明細" at bounding box center [555, 63] width 23 height 23
checkbox input "true"
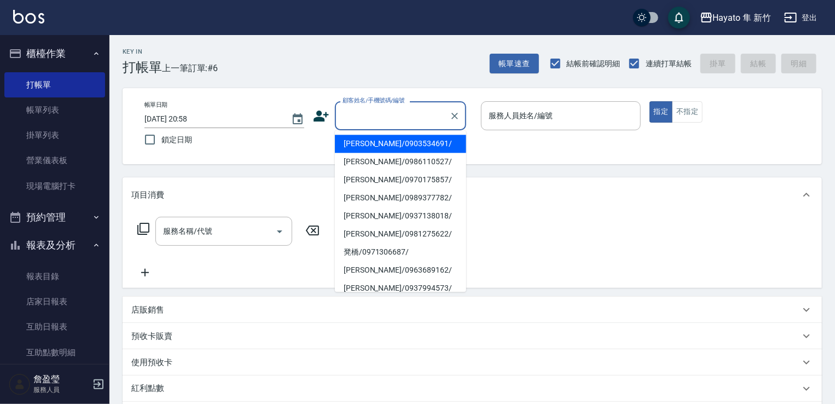
drag, startPoint x: 380, startPoint y: 120, endPoint x: 336, endPoint y: 101, distance: 47.5
click at [377, 121] on input "顧客姓名/手機號碼/編號" at bounding box center [392, 115] width 105 height 19
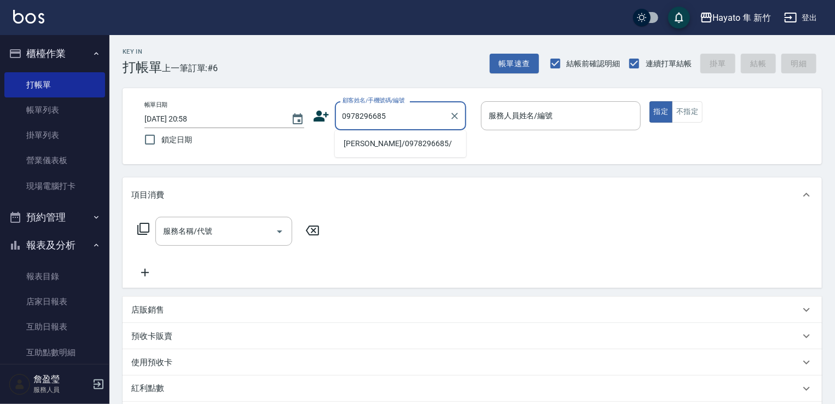
click at [361, 142] on li "[PERSON_NAME]/0978296685/" at bounding box center [400, 144] width 131 height 18
type input "[PERSON_NAME]/0978296685/"
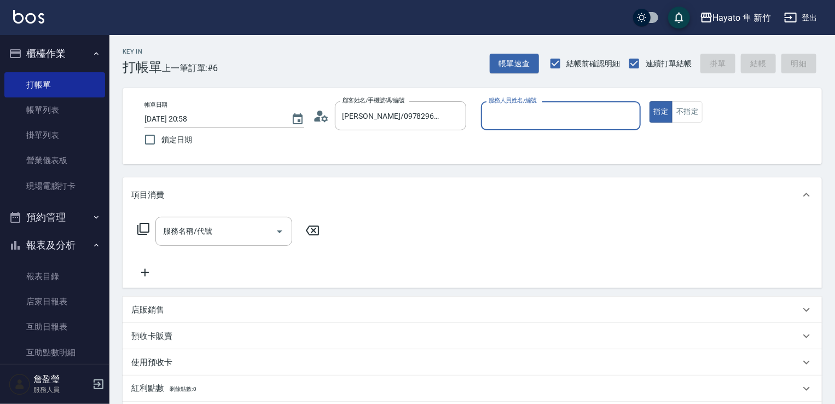
type input "[PERSON_NAME](無代號)"
click at [254, 241] on input "服務名稱/代號" at bounding box center [215, 231] width 110 height 19
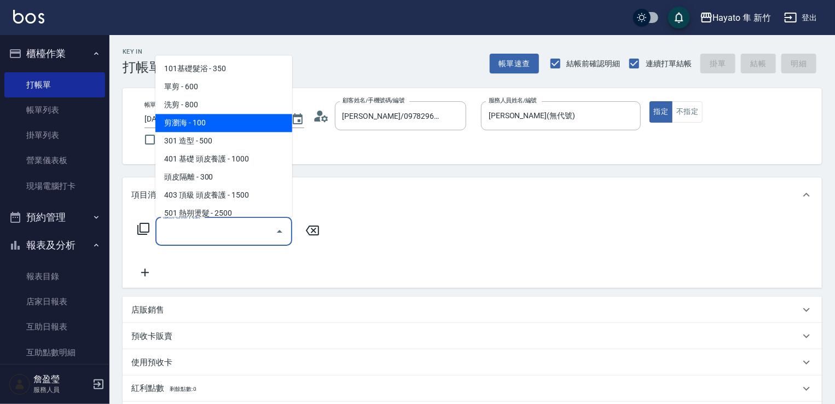
click at [188, 123] on span "剪瀏海 - 100" at bounding box center [223, 123] width 137 height 18
type input "剪瀏海(202)"
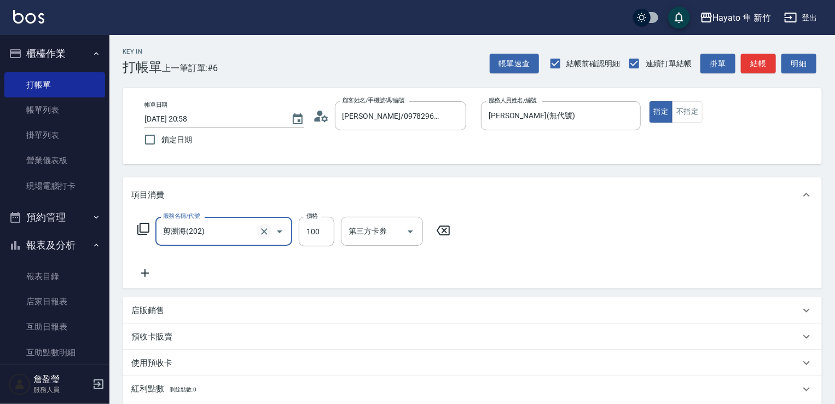
click at [259, 228] on icon "Clear" at bounding box center [264, 231] width 11 height 11
click at [227, 234] on input "服務名稱/代號" at bounding box center [208, 231] width 96 height 19
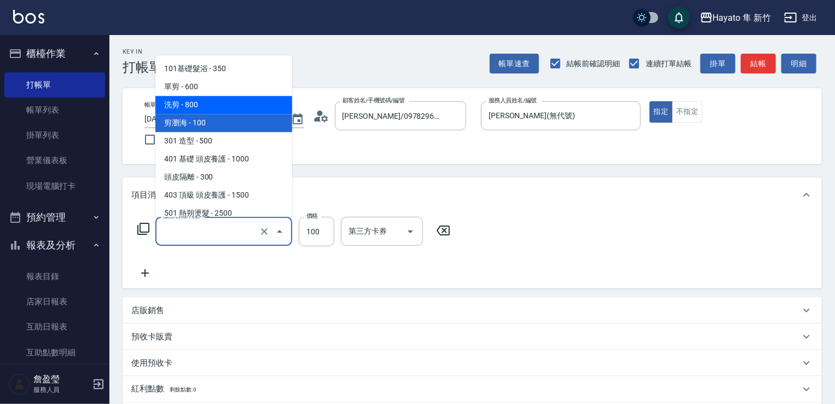
click at [180, 103] on span "洗剪 - 800" at bounding box center [223, 105] width 137 height 18
type input "洗剪(201)"
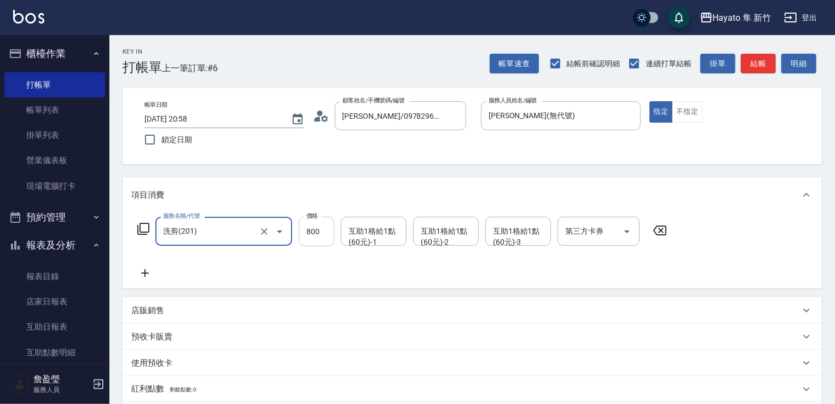
click at [329, 232] on input "800" at bounding box center [317, 232] width 36 height 30
type input "660"
click at [253, 267] on div "服務名稱/代號 洗剪(201) 服務名稱/代號 價格 660 價格 互助1格給1點(60元)-1 互助1格給1點(60元)-1 互助1格給1點(60元)-2 …" at bounding box center [402, 248] width 542 height 63
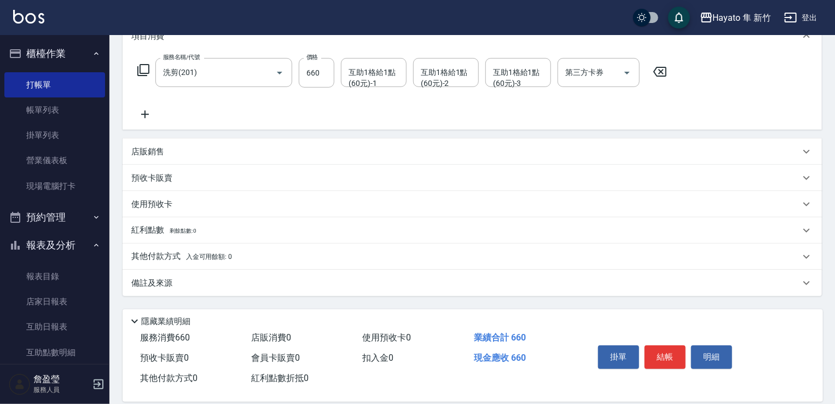
scroll to position [164, 0]
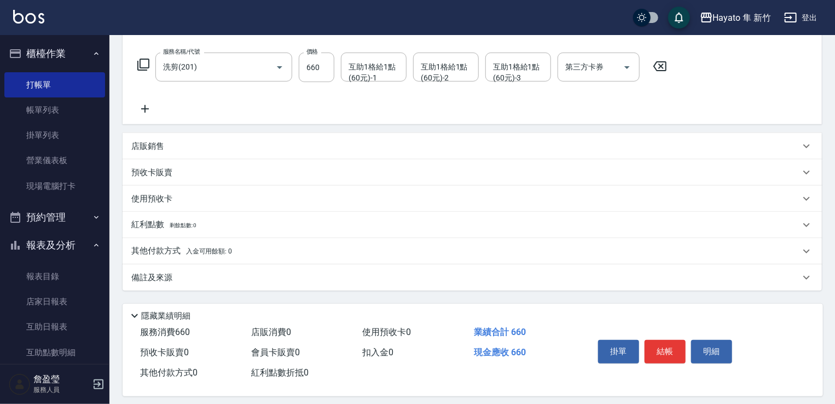
click at [206, 267] on div "備註及來源" at bounding box center [472, 277] width 699 height 26
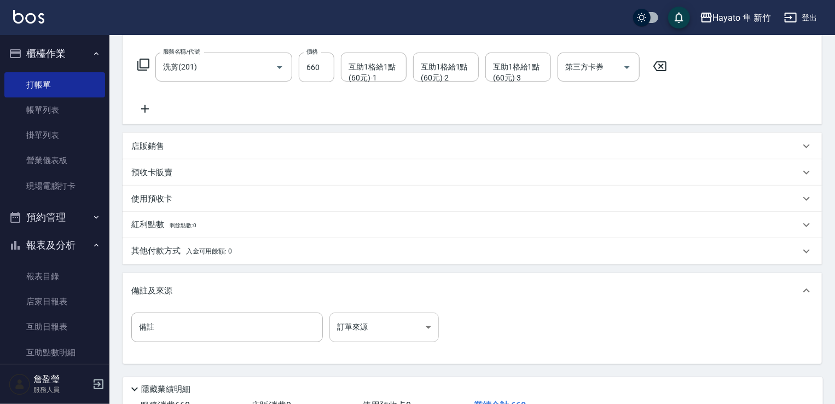
click at [410, 341] on body "Hayato 隼 新竹 登出 櫃檯作業 打帳單 帳單列表 掛單列表 營業儀表板 現場電腦打卡 預約管理 預約管理 報表及分析 報表目錄 店家日報表 互助日報表…" at bounding box center [417, 159] width 835 height 647
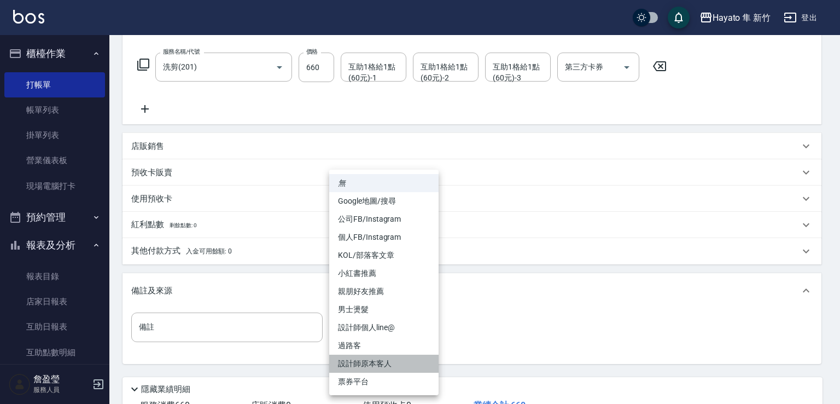
click at [366, 362] on li "設計師原本客人" at bounding box center [383, 363] width 109 height 18
type input "設計師原本客人"
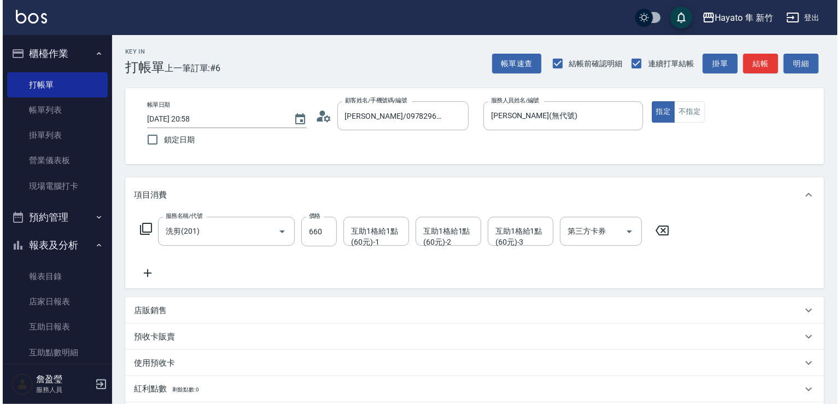
scroll to position [247, 0]
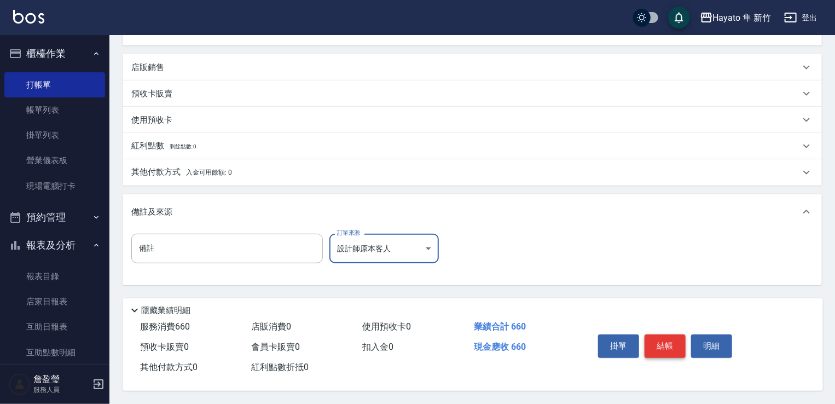
click at [660, 340] on button "結帳" at bounding box center [664, 345] width 41 height 23
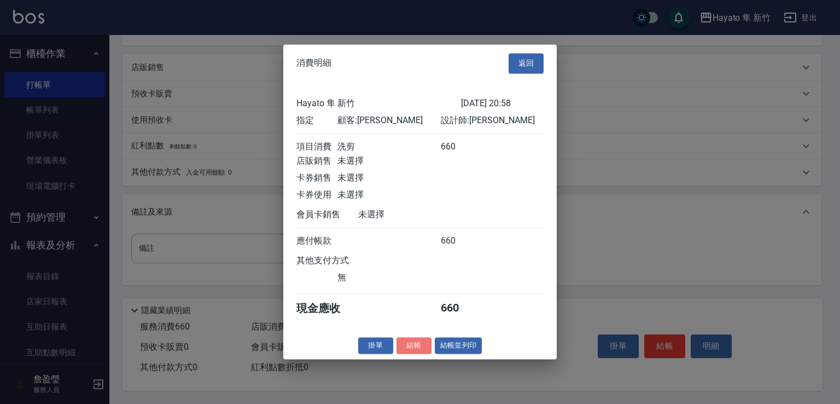
drag, startPoint x: 407, startPoint y: 345, endPoint x: 440, endPoint y: 401, distance: 65.7
click at [405, 344] on button "結帳" at bounding box center [414, 345] width 35 height 17
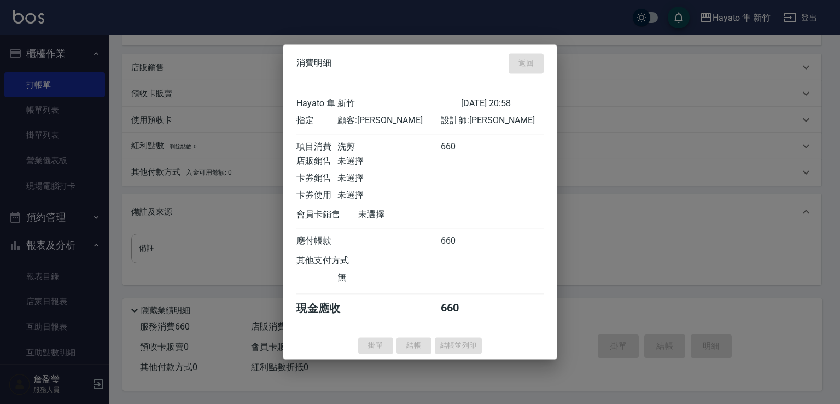
type input "[DATE] 20:59"
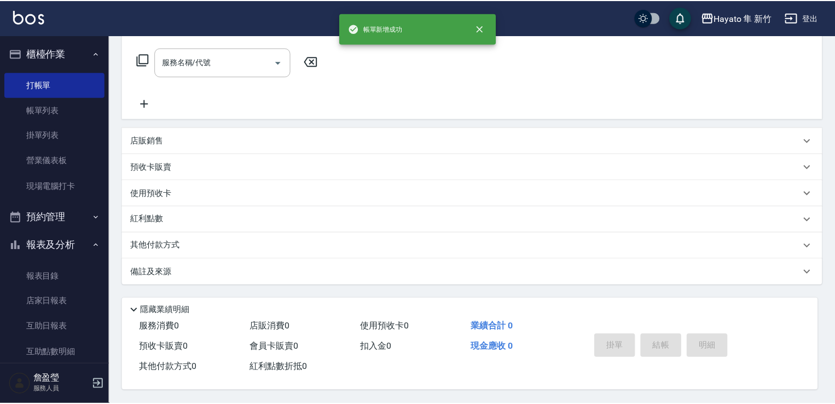
scroll to position [0, 0]
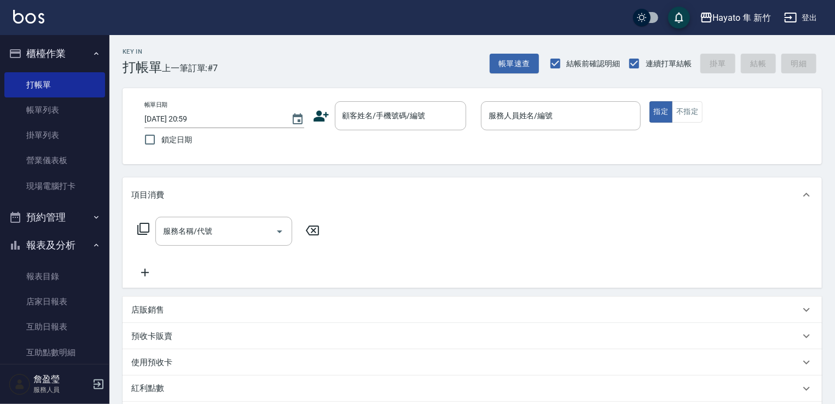
click at [317, 109] on icon at bounding box center [321, 116] width 16 height 16
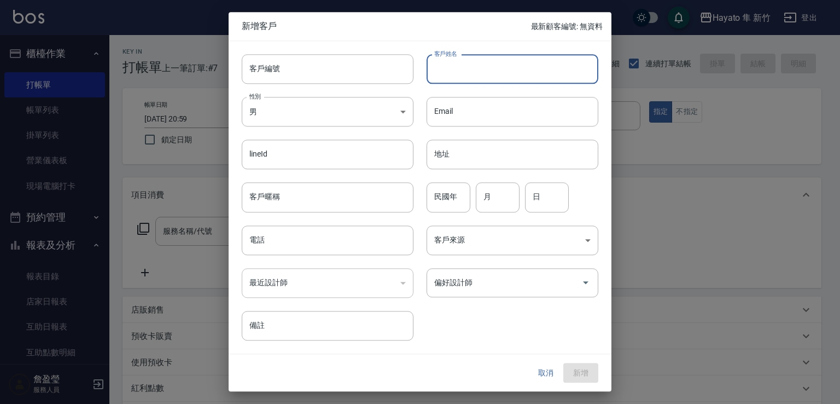
click at [460, 62] on input "客戶姓名" at bounding box center [513, 69] width 172 height 30
click at [457, 59] on input "卓" at bounding box center [513, 69] width 172 height 30
click at [457, 74] on input "卓" at bounding box center [513, 69] width 172 height 30
click at [457, 76] on input "[PERSON_NAME]" at bounding box center [513, 69] width 172 height 30
click at [530, 71] on input "[PERSON_NAME]" at bounding box center [513, 69] width 172 height 30
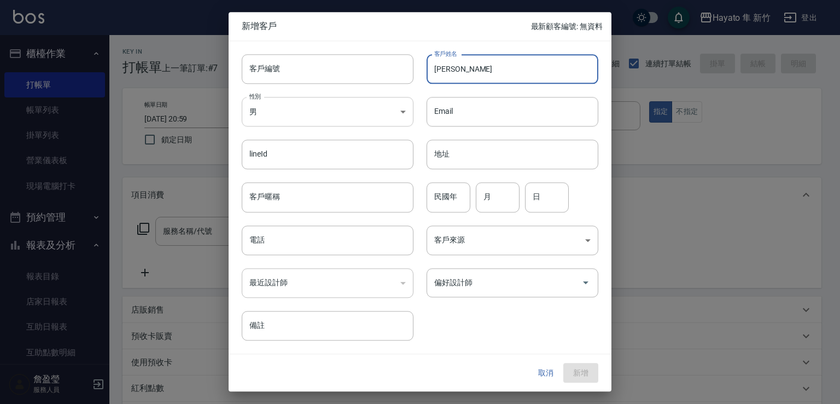
type input "[PERSON_NAME]"
click at [318, 110] on body "Hayato 隼 新竹 登出 櫃檯作業 打帳單 帳單列表 掛單列表 營業儀表板 現場電腦打卡 預約管理 預約管理 報表及分析 報表目錄 店家日報表 互助日報表…" at bounding box center [420, 286] width 840 height 573
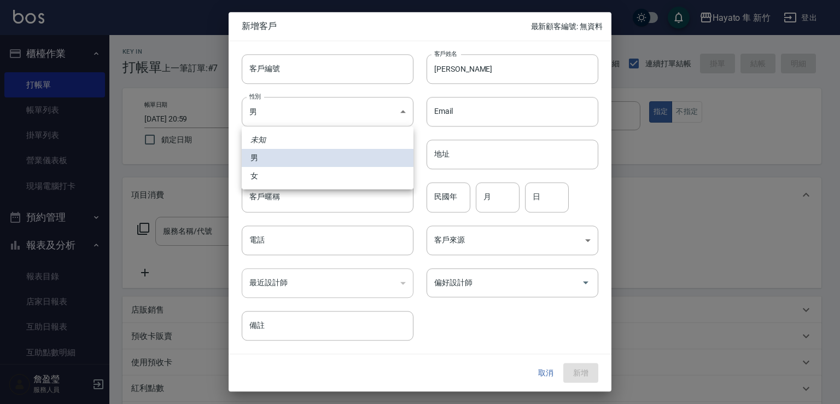
click at [319, 176] on li "女" at bounding box center [328, 176] width 172 height 18
type input "[DEMOGRAPHIC_DATA]"
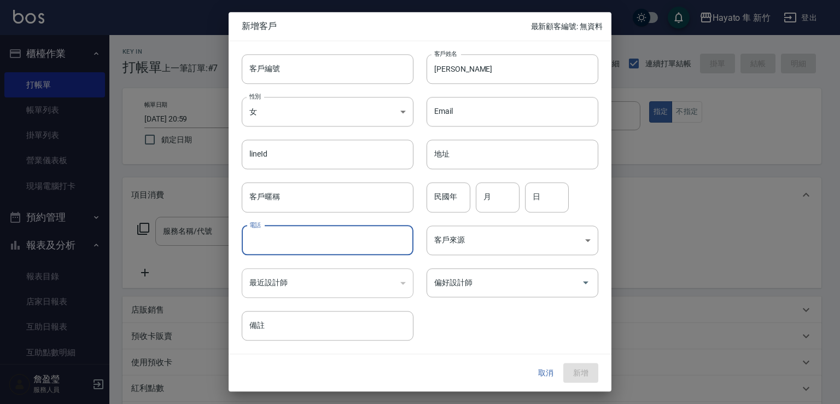
click at [328, 235] on input "電話" at bounding box center [328, 240] width 172 height 30
type input "0987887962"
click at [453, 248] on body "Hayato 隼 新竹 登出 櫃檯作業 打帳單 帳單列表 掛單列表 營業儀表板 現場電腦打卡 預約管理 預約管理 報表及分析 報表目錄 店家日報表 互助日報表…" at bounding box center [420, 286] width 840 height 573
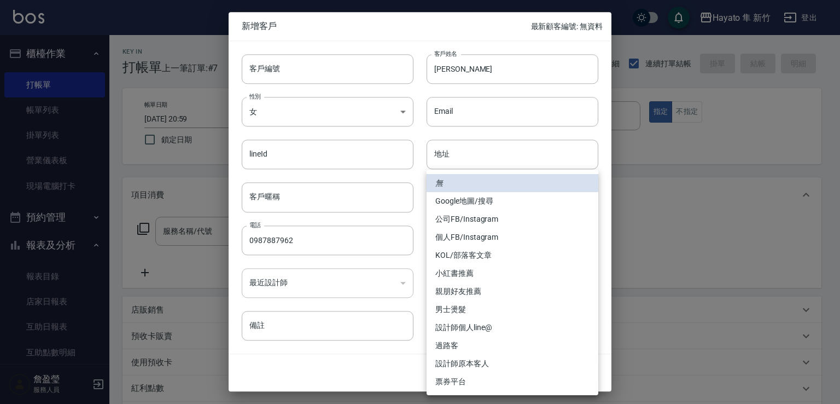
click at [449, 292] on li "親朋好友推薦" at bounding box center [513, 291] width 172 height 18
type input "親朋好友推薦"
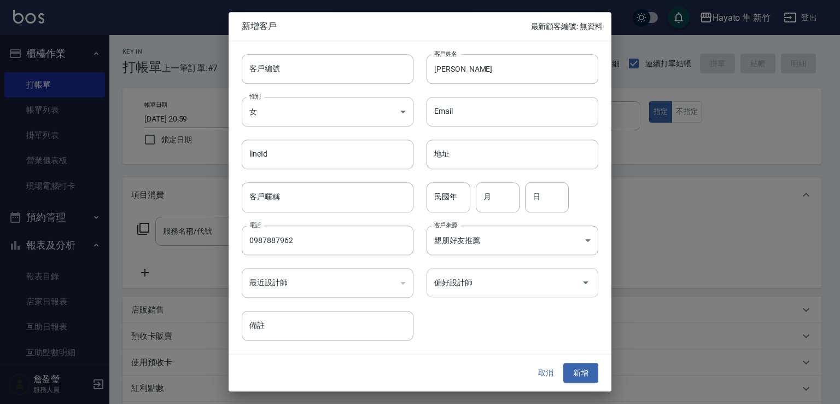
click at [504, 281] on input "偏好設計師" at bounding box center [504, 282] width 145 height 19
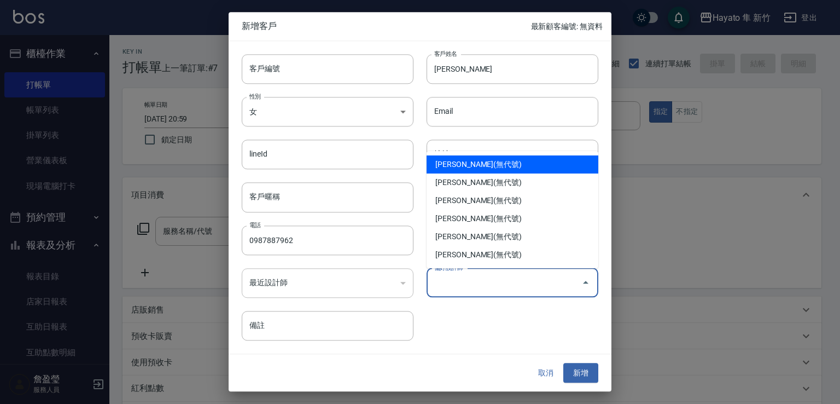
click at [446, 160] on li "[PERSON_NAME](無代號)" at bounding box center [513, 164] width 172 height 18
type input "李仕芬"
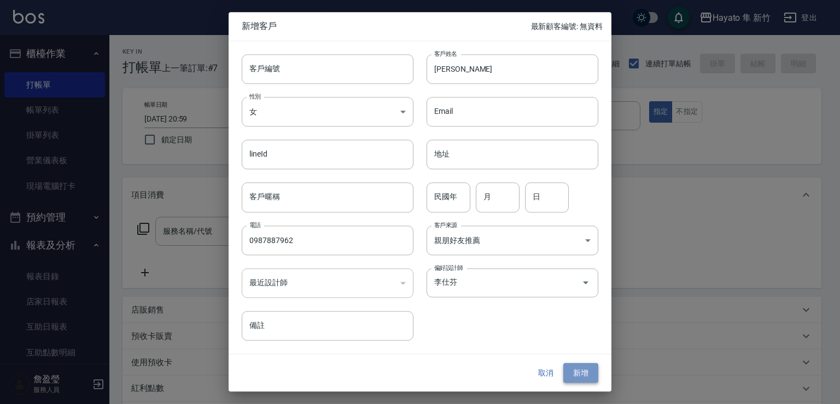
click at [590, 369] on button "新增" at bounding box center [580, 373] width 35 height 20
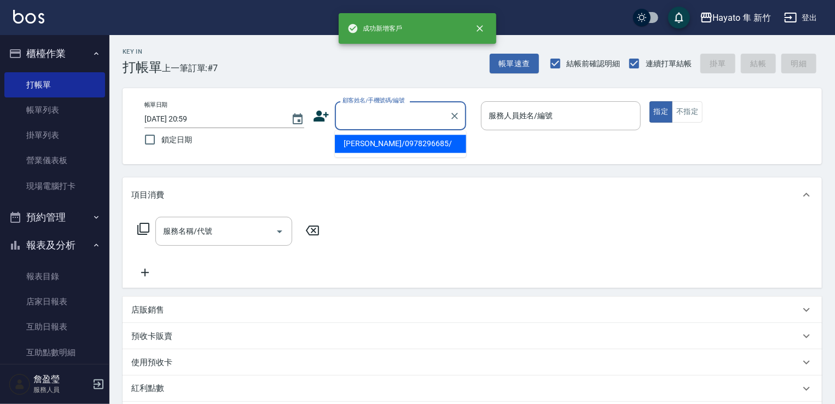
click at [370, 116] on input "顧客姓名/手機號碼/編號" at bounding box center [392, 115] width 105 height 19
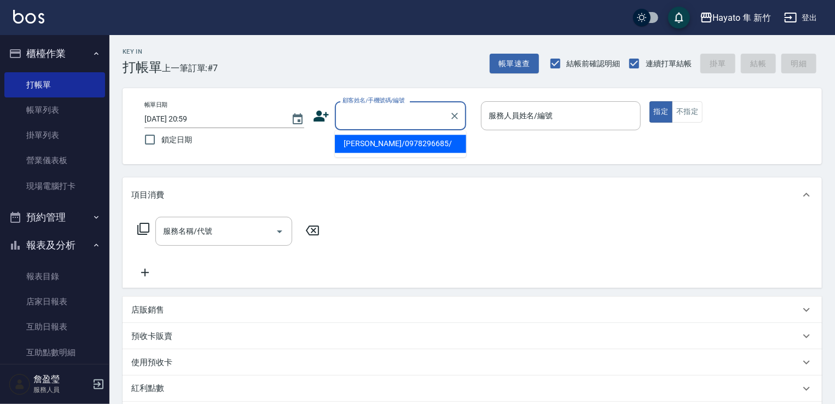
paste input "[PERSON_NAME]"
drag, startPoint x: 389, startPoint y: 154, endPoint x: 519, endPoint y: 143, distance: 130.1
click at [384, 145] on li "[PERSON_NAME]/0987887962/" at bounding box center [400, 144] width 131 height 18
type input "[PERSON_NAME]/0987887962/"
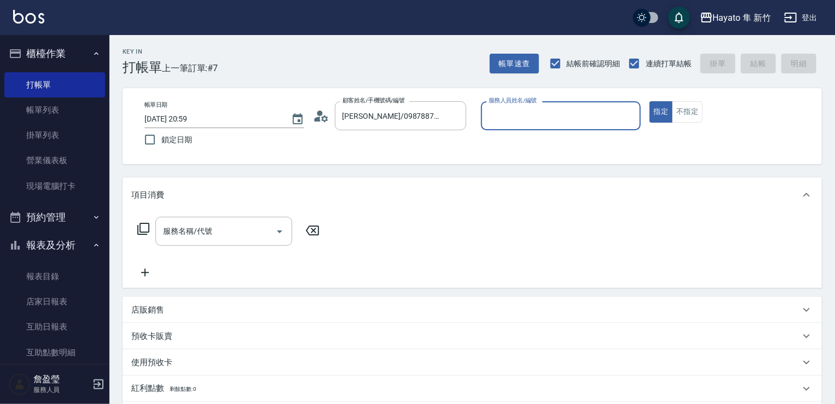
type input "[PERSON_NAME](無代號)"
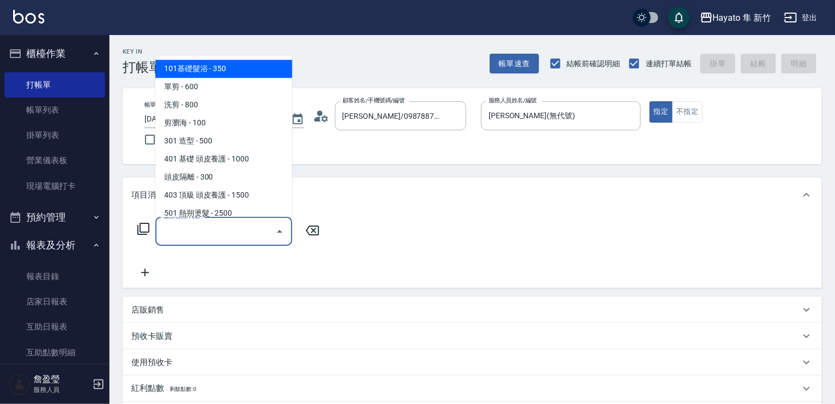
click at [195, 229] on input "服務名稱/代號" at bounding box center [215, 231] width 110 height 19
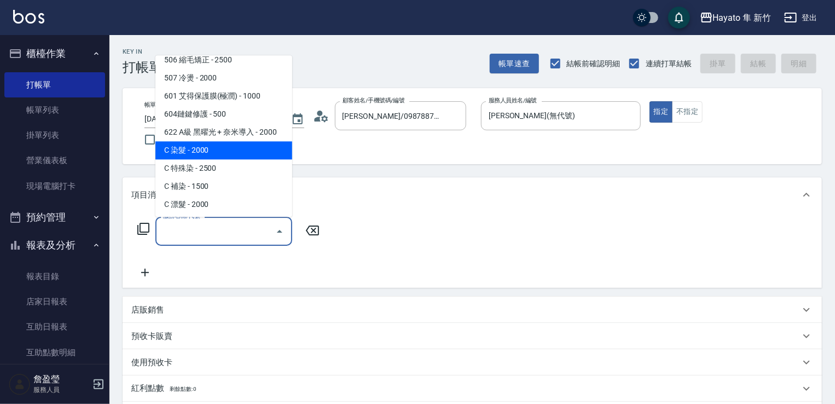
scroll to position [190, 0]
click at [188, 154] on span "C 染髮 - 2000" at bounding box center [223, 149] width 137 height 18
type input "C 染髮(701)"
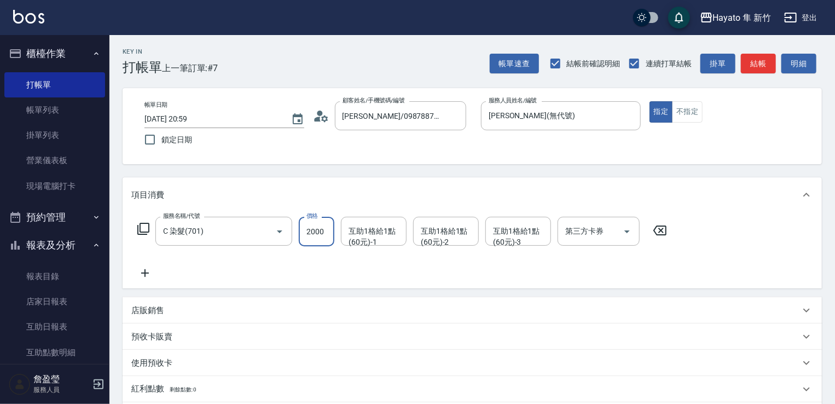
click at [316, 235] on input "2000" at bounding box center [317, 232] width 36 height 30
type input "2300"
drag, startPoint x: 203, startPoint y: 257, endPoint x: 124, endPoint y: 300, distance: 90.6
click at [201, 257] on div "服務名稱/代號 C 染髮(701) 服務名稱/代號 價格 2300 價格 互助1格給1點(60元)-1 互助1格給1點(60元)-1 互助1格給1點(60元)…" at bounding box center [402, 248] width 542 height 63
click at [139, 272] on icon at bounding box center [144, 272] width 27 height 13
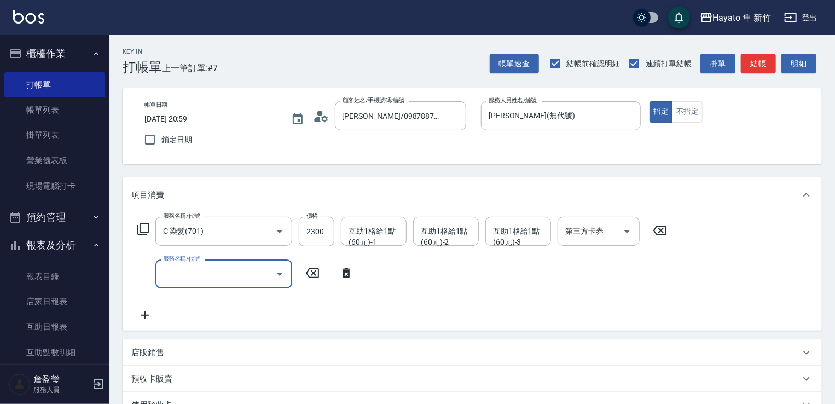
click at [166, 274] on input "服務名稱/代號" at bounding box center [215, 273] width 110 height 19
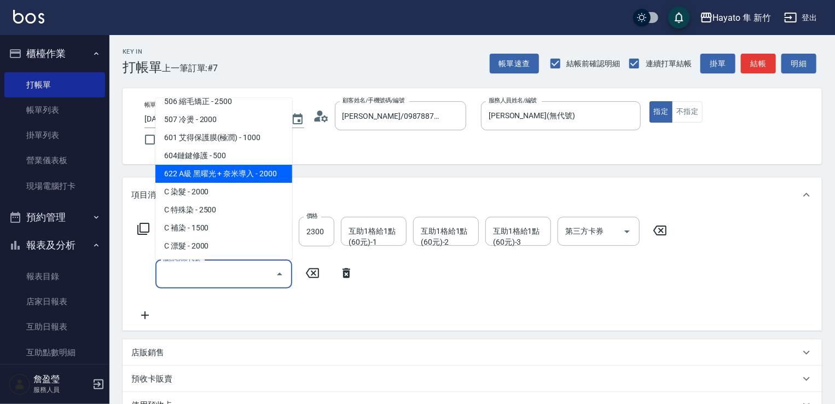
click at [217, 168] on span "622 A級 黑曜光 + 奈米導入 - 2000" at bounding box center [223, 174] width 137 height 18
type input "622 A級 黑曜光 + 奈米導入(622)"
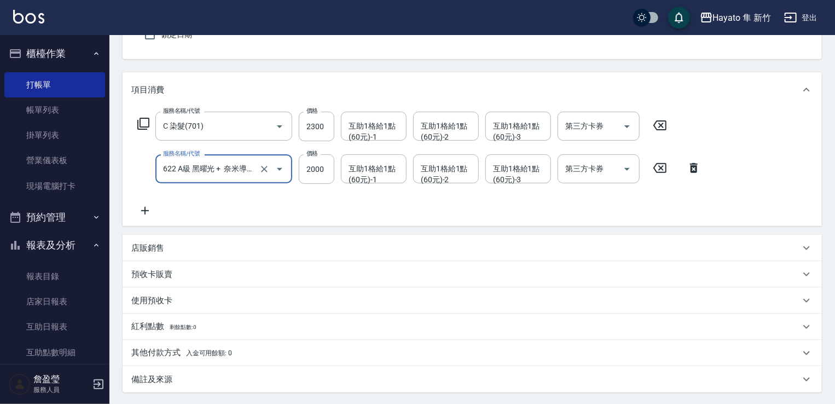
scroll to position [109, 0]
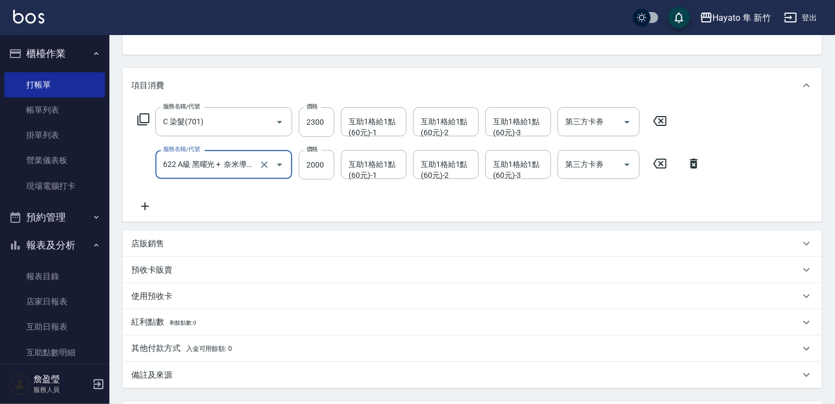
click at [154, 238] on p "店販銷售" at bounding box center [147, 243] width 33 height 11
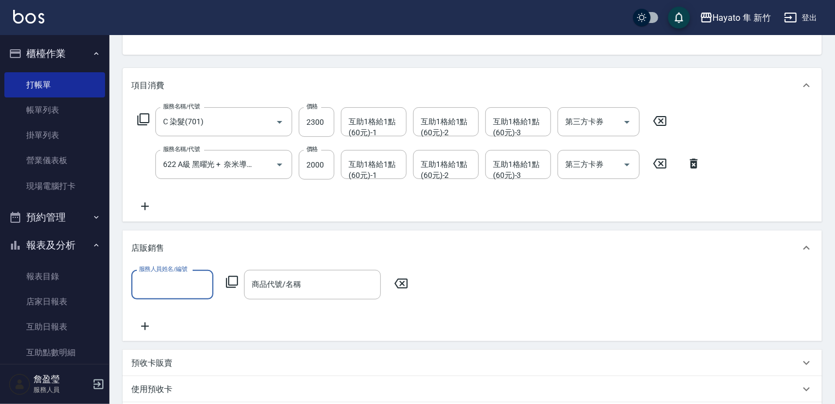
scroll to position [19, 0]
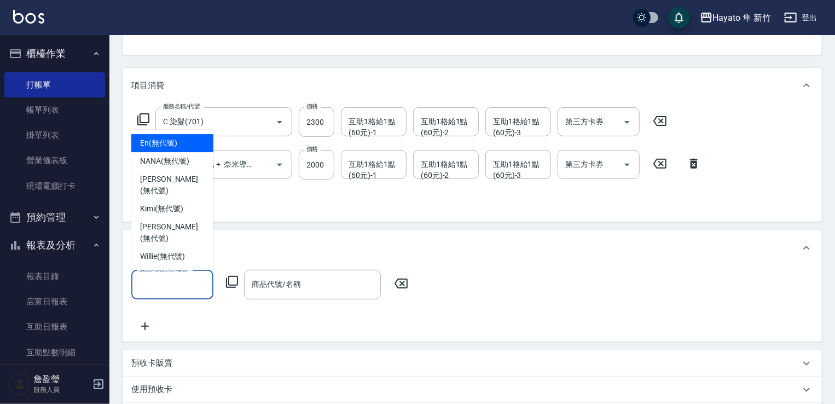
click at [186, 277] on input "服務人員姓名/編號" at bounding box center [172, 284] width 72 height 19
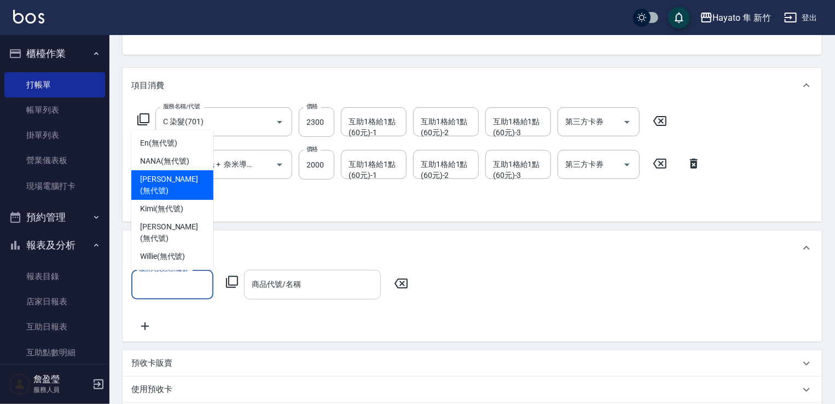
drag, startPoint x: 158, startPoint y: 203, endPoint x: 289, endPoint y: 271, distance: 147.8
click at [165, 196] on span "[PERSON_NAME] (無代號)" at bounding box center [172, 184] width 65 height 23
type input "[PERSON_NAME](無代號)"
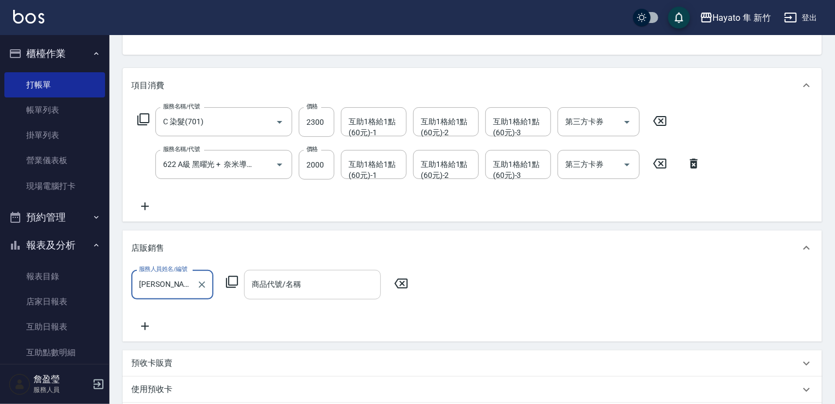
click at [299, 290] on input "商品代號/名稱" at bounding box center [312, 284] width 127 height 19
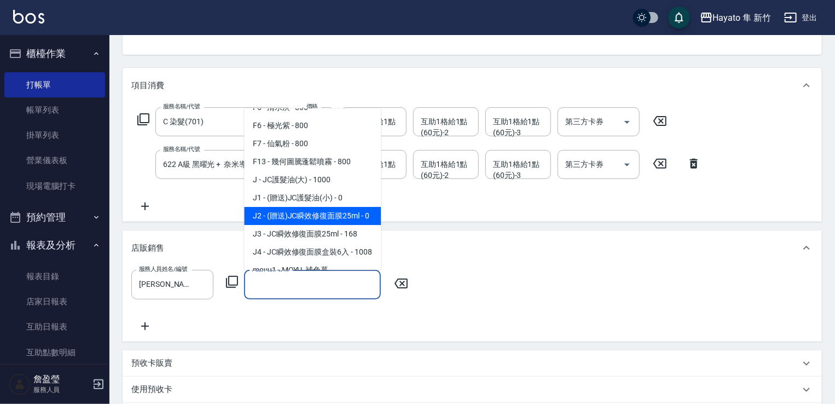
scroll to position [164, 0]
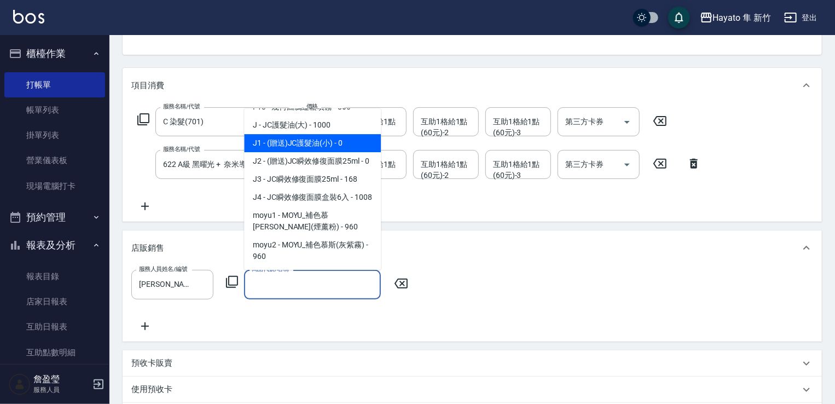
click at [298, 143] on span "J1 - (贈送)JC護髮油(小) - 0" at bounding box center [312, 143] width 137 height 18
type input "(贈送)JC護髮油(小)"
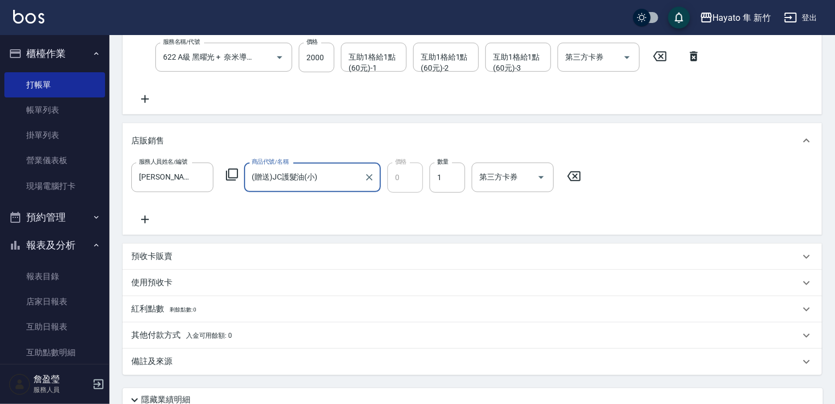
scroll to position [219, 0]
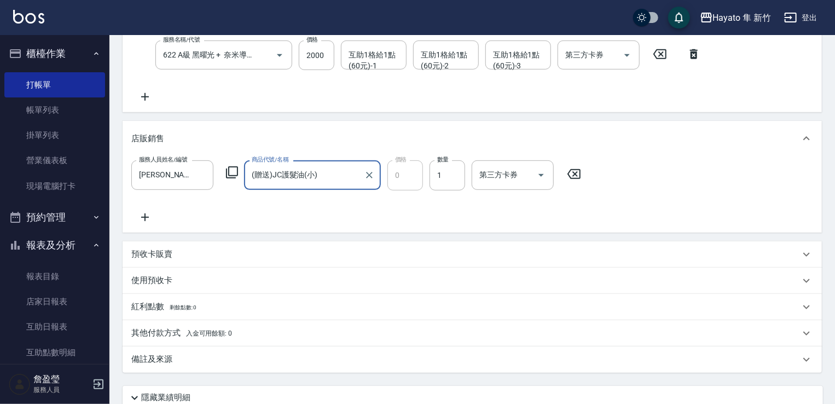
click at [144, 213] on icon at bounding box center [145, 217] width 8 height 8
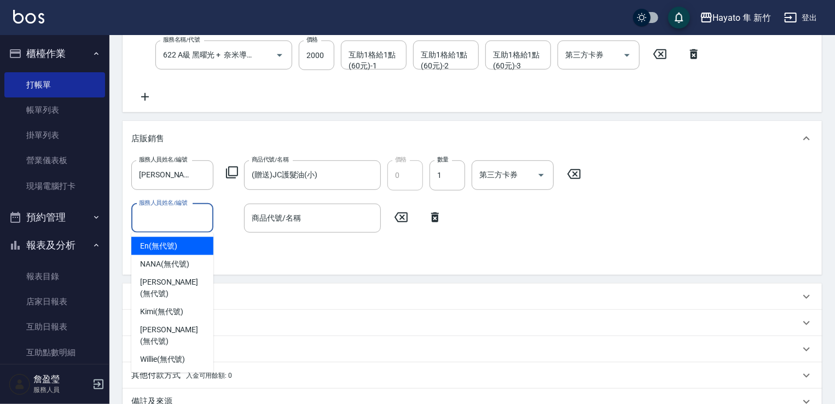
click at [164, 218] on input "服務人員姓名/編號" at bounding box center [172, 217] width 72 height 19
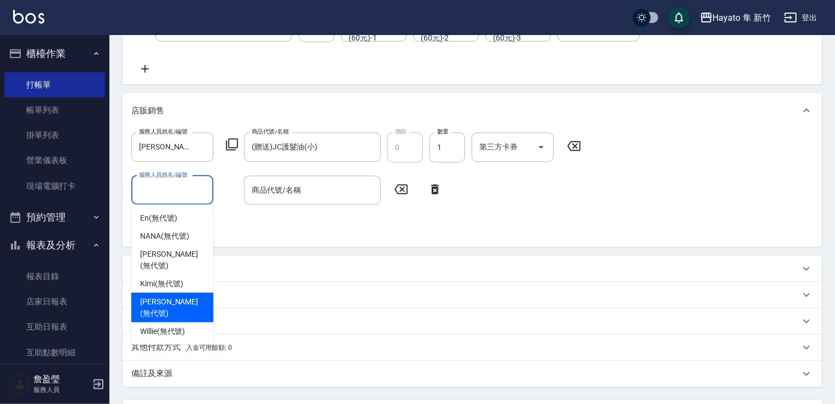
scroll to position [273, 0]
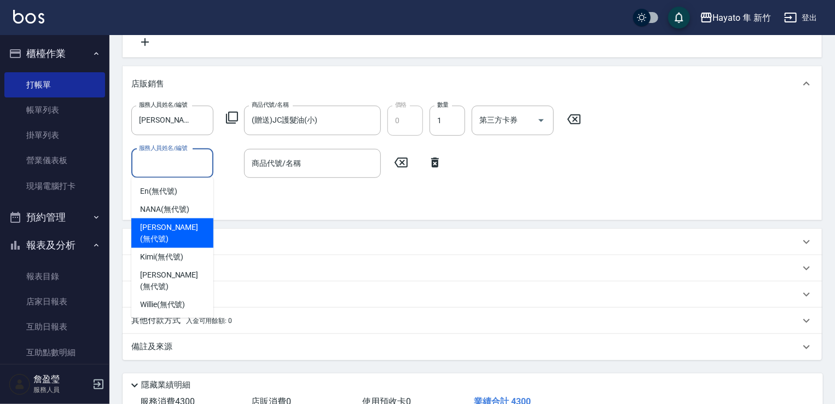
click at [165, 224] on span "[PERSON_NAME] (無代號)" at bounding box center [172, 233] width 65 height 23
type input "[PERSON_NAME](無代號)"
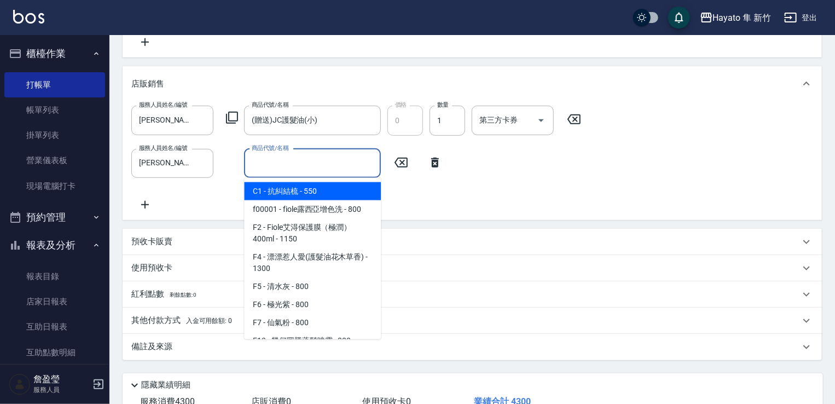
click at [294, 164] on input "商品代號/名稱" at bounding box center [312, 163] width 127 height 19
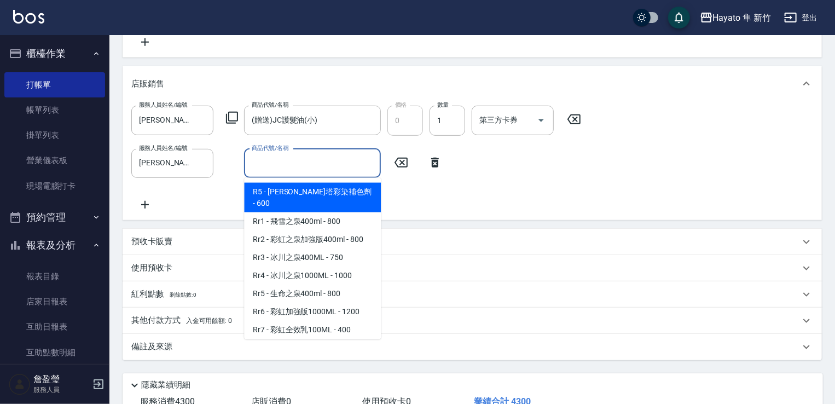
scroll to position [383, 0]
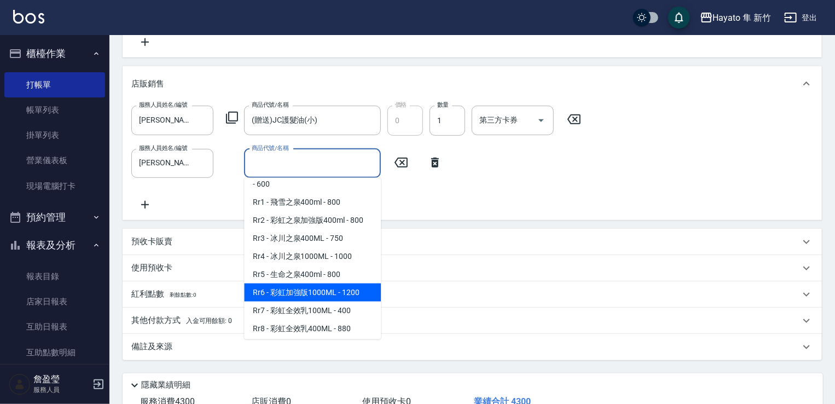
click at [305, 299] on span "Rr6 - 彩虹加強版1000ML - 1200" at bounding box center [312, 292] width 137 height 18
type input "彩虹加強版1000ML"
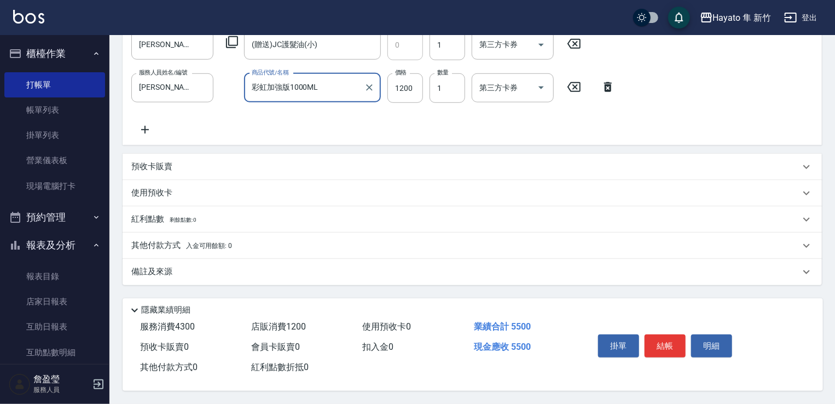
scroll to position [352, 0]
drag, startPoint x: 205, startPoint y: 270, endPoint x: 243, endPoint y: 290, distance: 43.3
click at [211, 270] on div "備註及來源" at bounding box center [465, 271] width 668 height 11
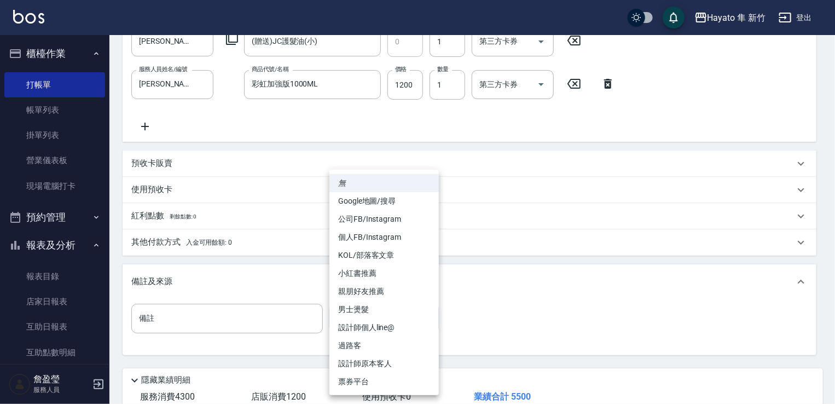
click at [359, 318] on body "Hayato 隼 新竹 登出 櫃檯作業 打帳單 帳單列表 掛單列表 營業儀表板 現場電腦打卡 預約管理 預約管理 報表及分析 報表目錄 店家日報表 互助日報表…" at bounding box center [417, 61] width 835 height 826
click at [361, 292] on li "親朋好友推薦" at bounding box center [383, 291] width 109 height 18
type input "親朋好友推薦"
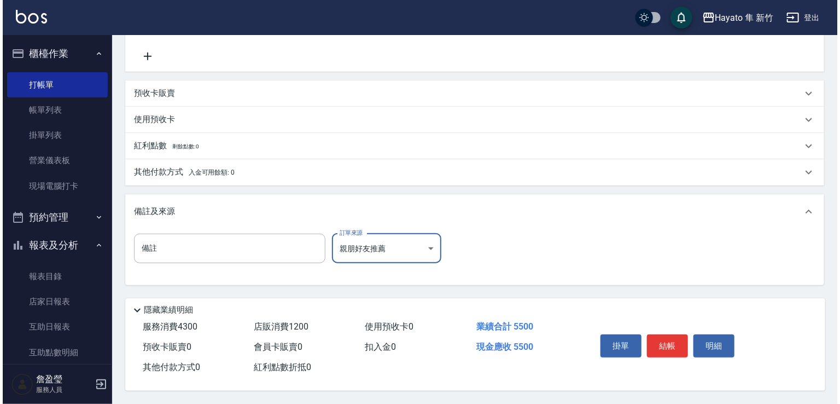
scroll to position [426, 0]
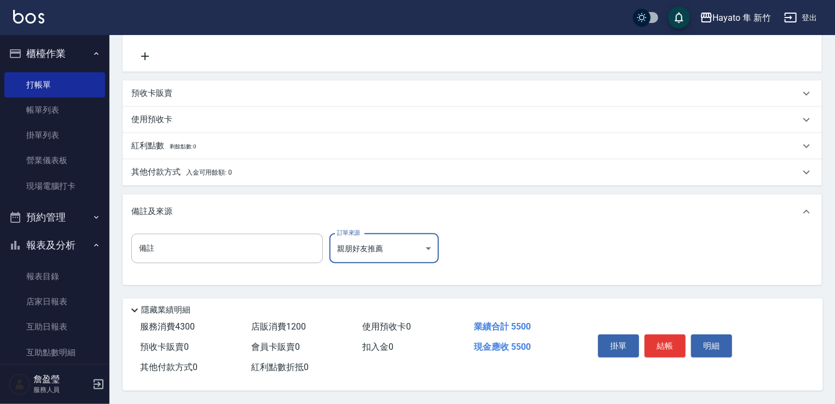
click at [670, 344] on button "結帳" at bounding box center [664, 345] width 41 height 23
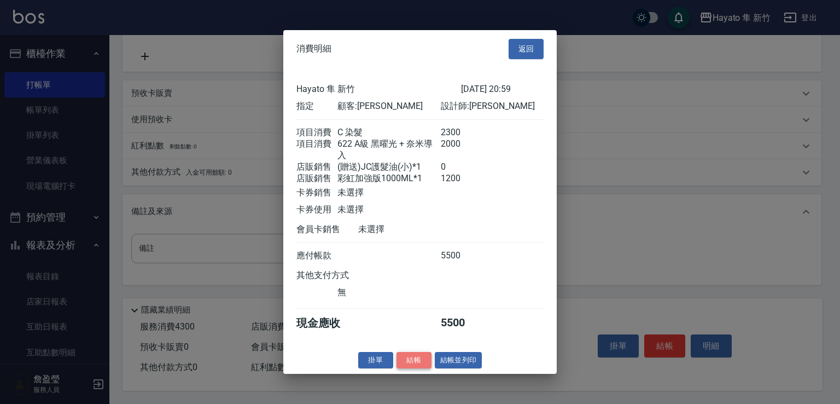
click at [407, 359] on button "結帳" at bounding box center [414, 359] width 35 height 17
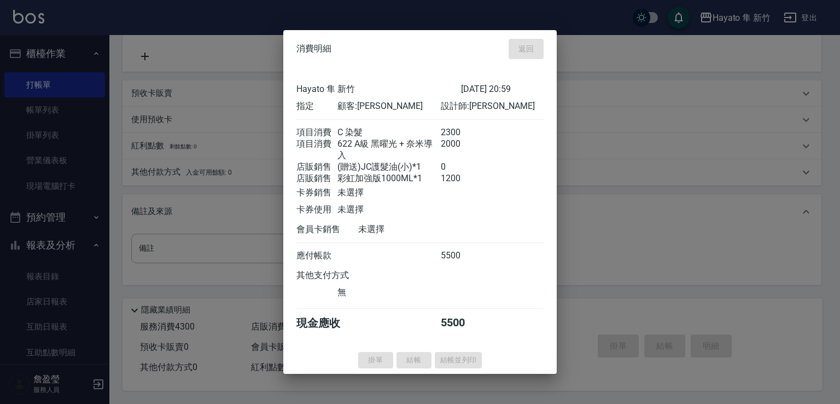
type input "[DATE] 21:01"
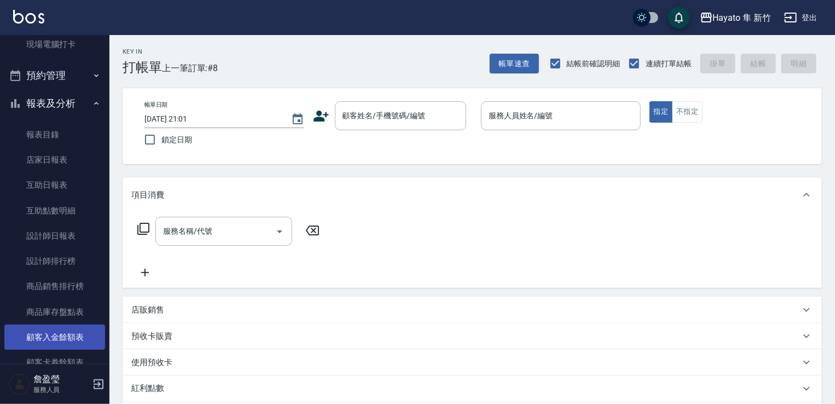
scroll to position [164, 0]
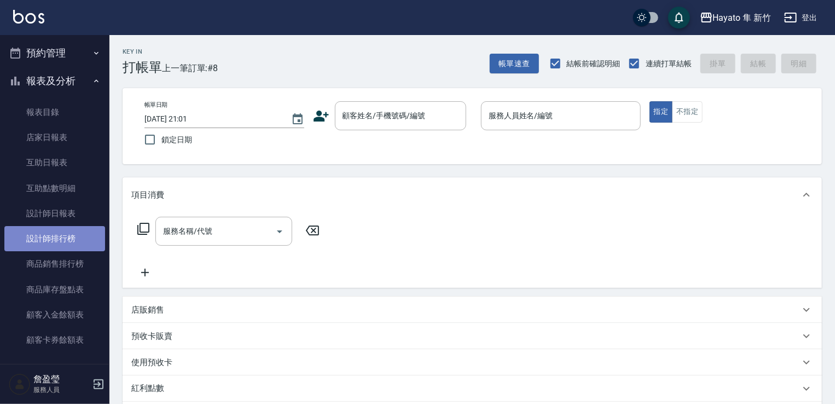
click at [58, 237] on link "設計師排行榜" at bounding box center [54, 238] width 101 height 25
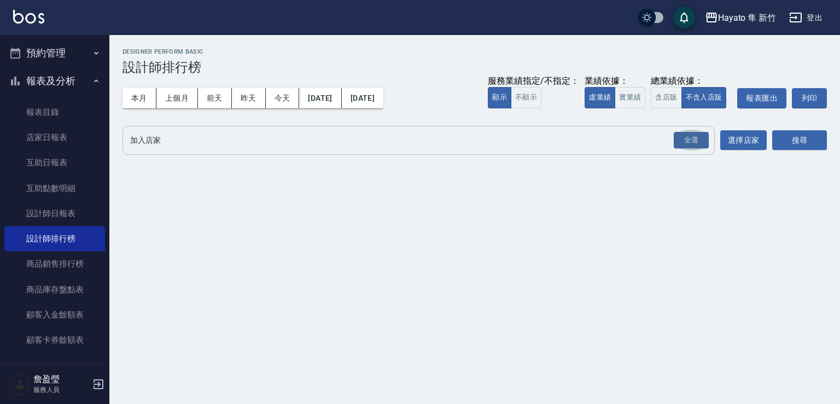
click at [686, 130] on button "全選" at bounding box center [691, 140] width 39 height 21
click at [697, 140] on div "全選" at bounding box center [691, 140] width 35 height 17
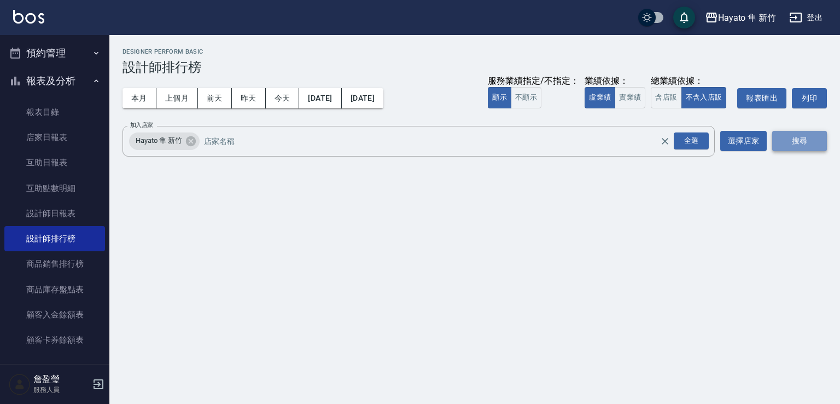
click at [795, 141] on button "搜尋" at bounding box center [799, 141] width 55 height 20
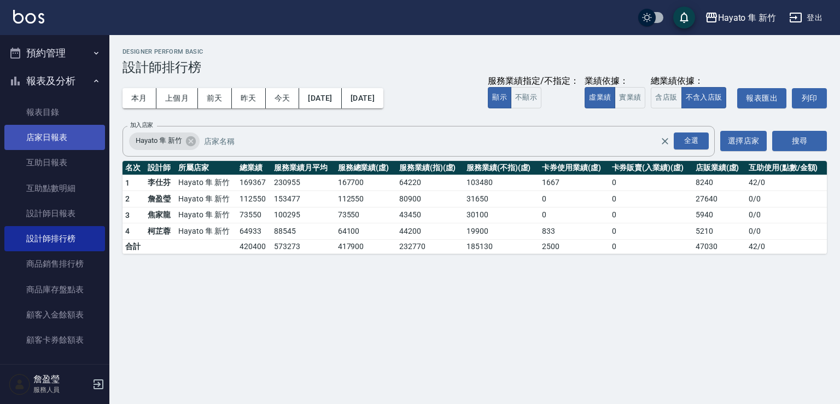
click at [51, 135] on link "店家日報表" at bounding box center [54, 137] width 101 height 25
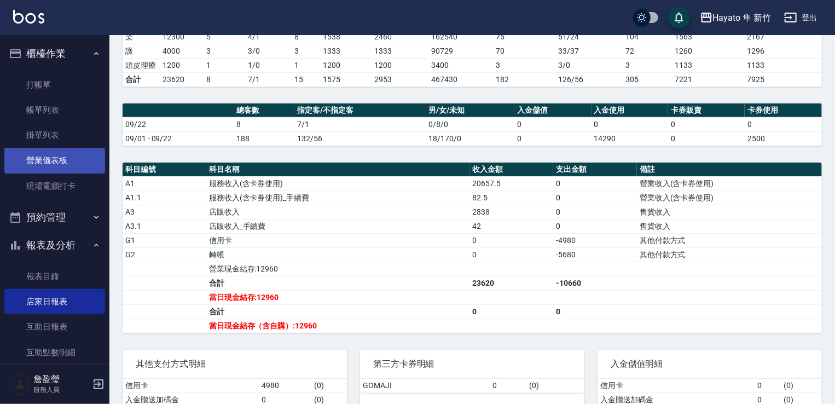
click at [52, 157] on link "營業儀表板" at bounding box center [54, 160] width 101 height 25
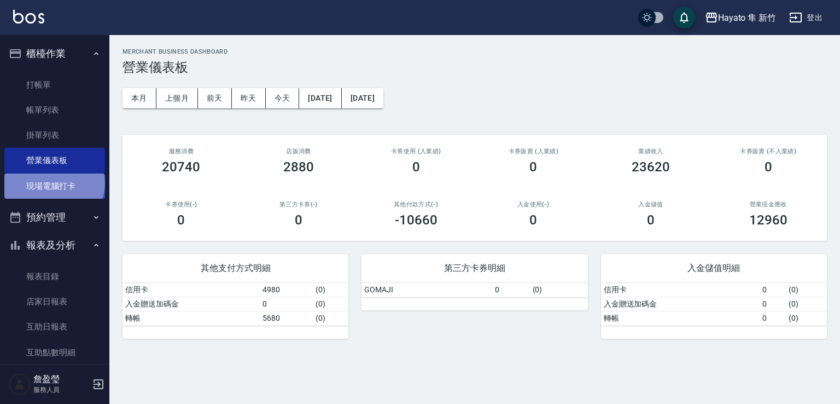
click at [53, 182] on link "現場電腦打卡" at bounding box center [54, 185] width 101 height 25
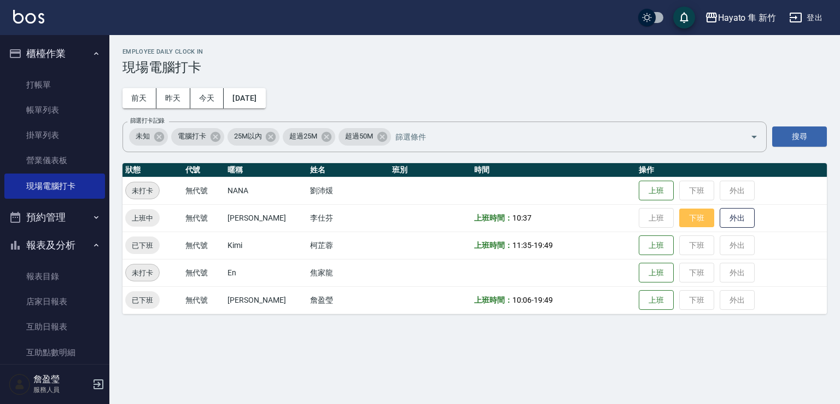
click at [679, 217] on button "下班" at bounding box center [696, 217] width 35 height 19
